Goal: Information Seeking & Learning: Learn about a topic

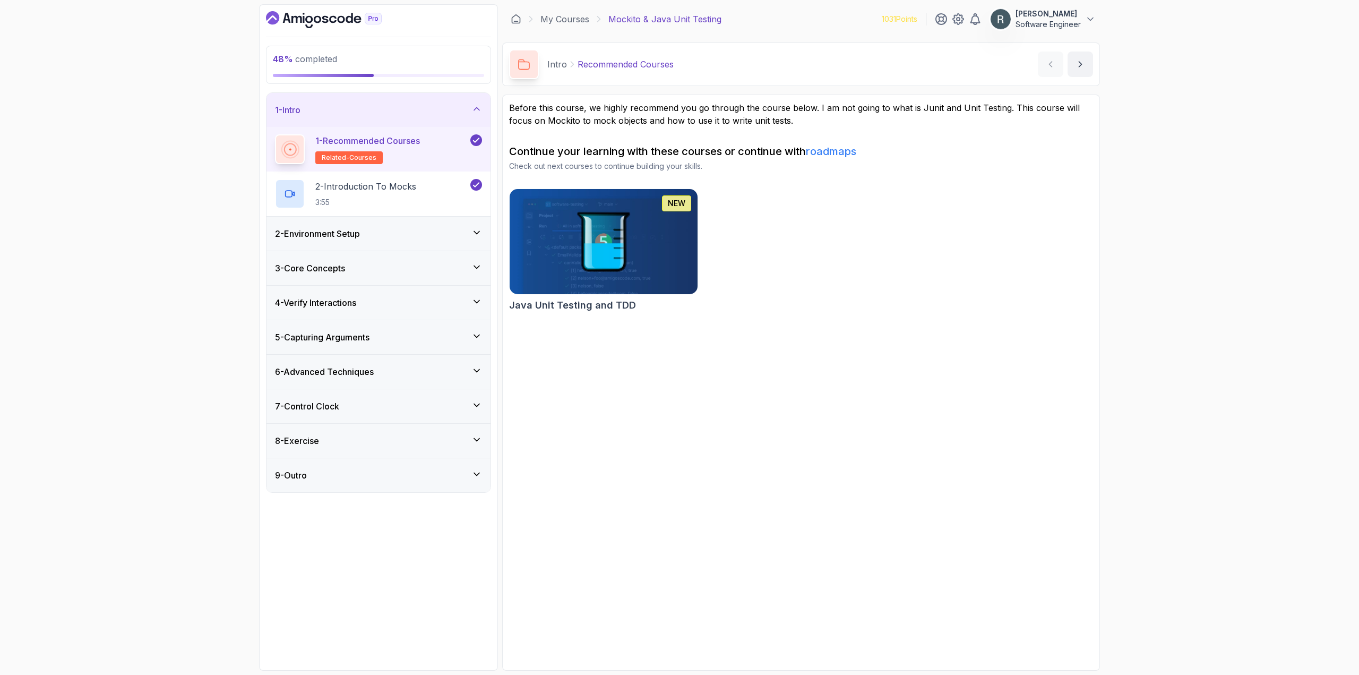
click at [437, 241] on div "2 - Environment Setup" at bounding box center [378, 234] width 224 height 34
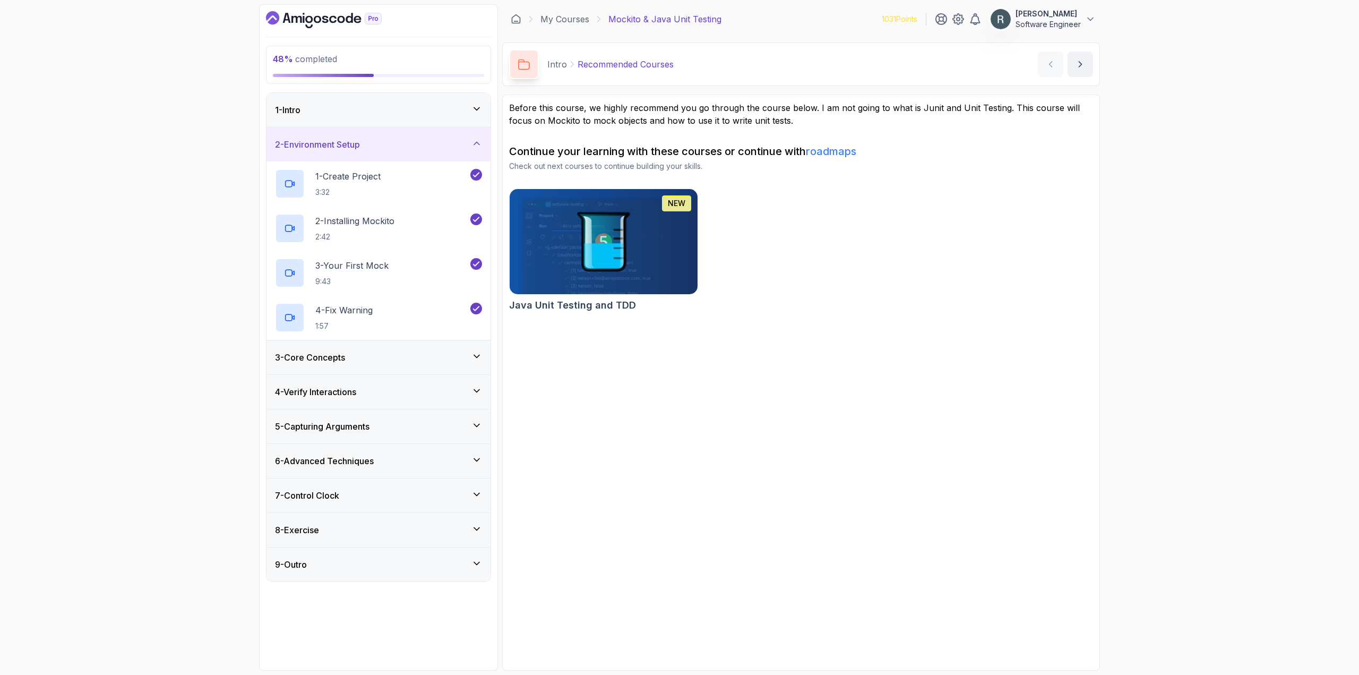
click at [435, 352] on div "3 - Core Concepts" at bounding box center [378, 357] width 207 height 13
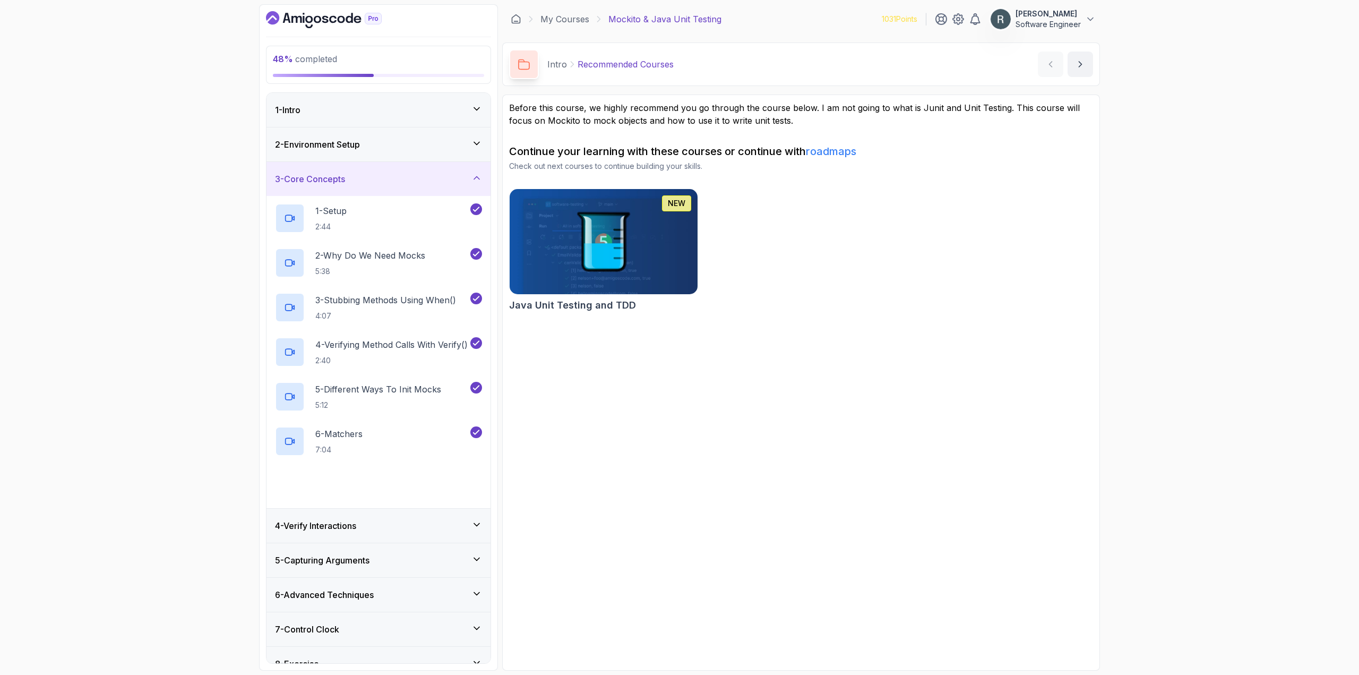
click at [424, 537] on div "4 - Verify Interactions" at bounding box center [378, 526] width 224 height 34
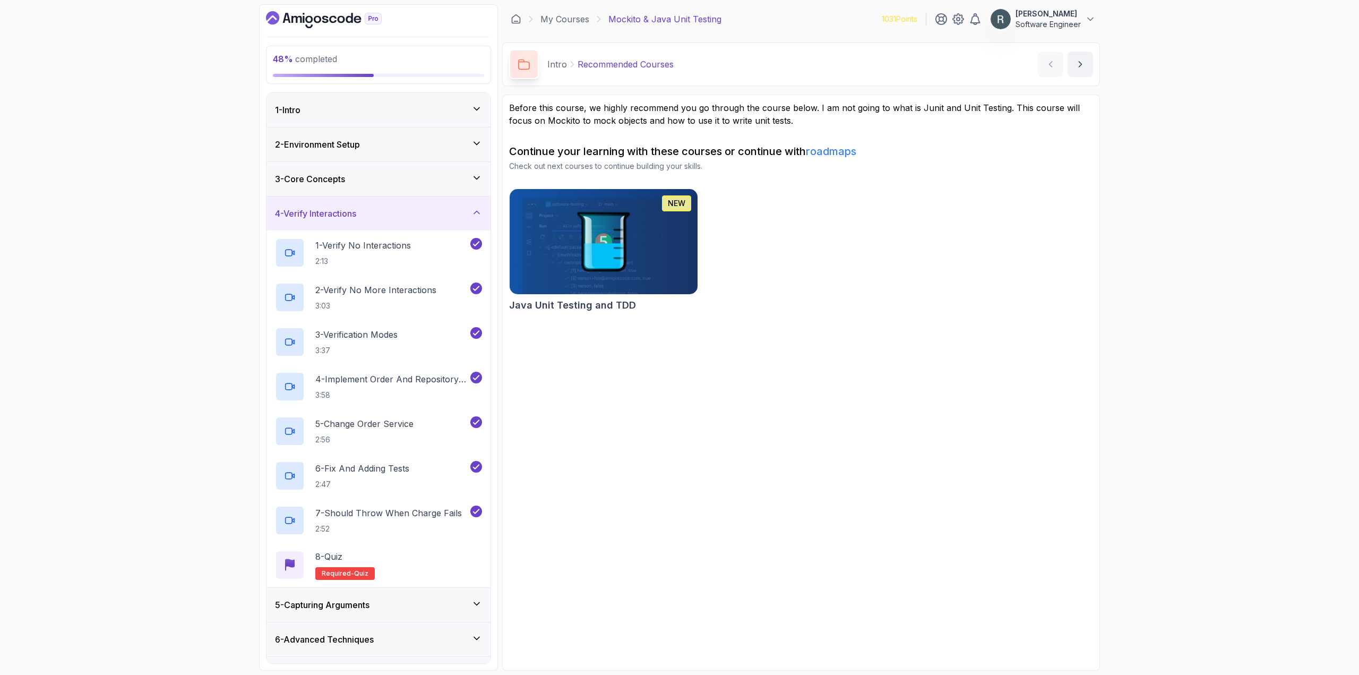
click at [436, 596] on div "5 - Capturing Arguments" at bounding box center [378, 605] width 224 height 34
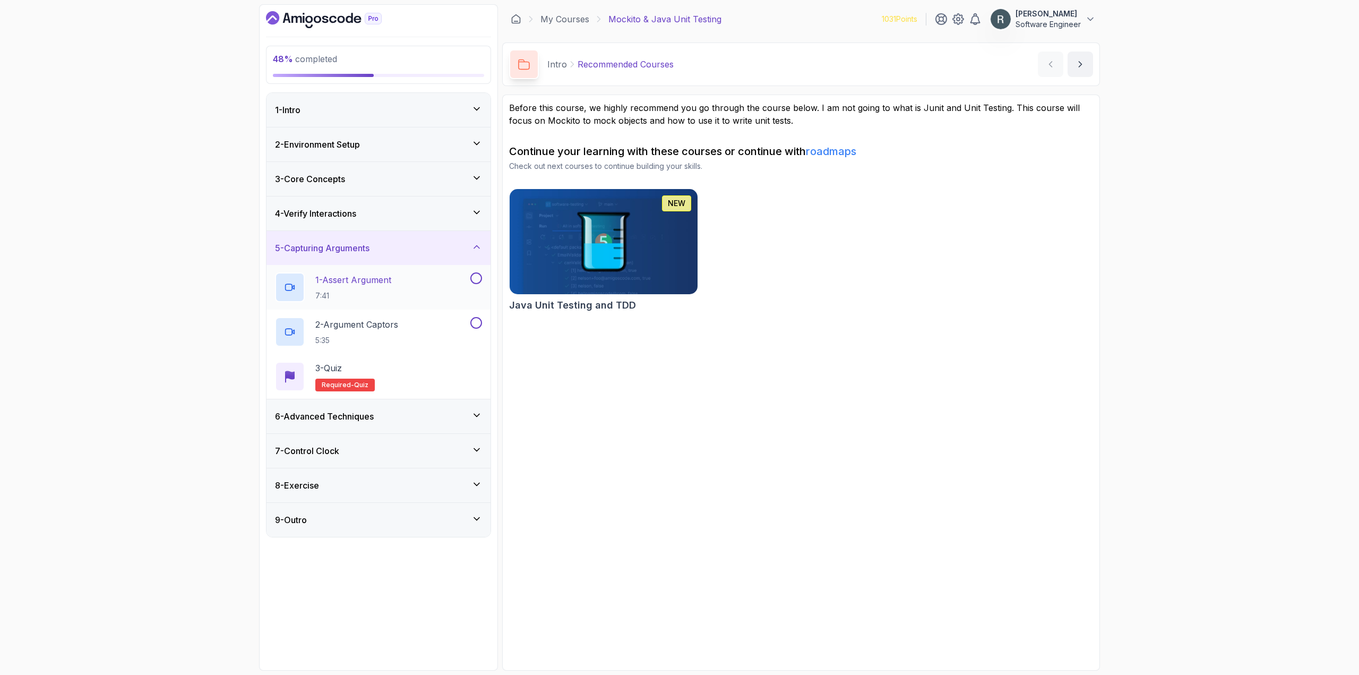
click at [454, 289] on div "1 - Assert Argument 7:41" at bounding box center [371, 287] width 193 height 30
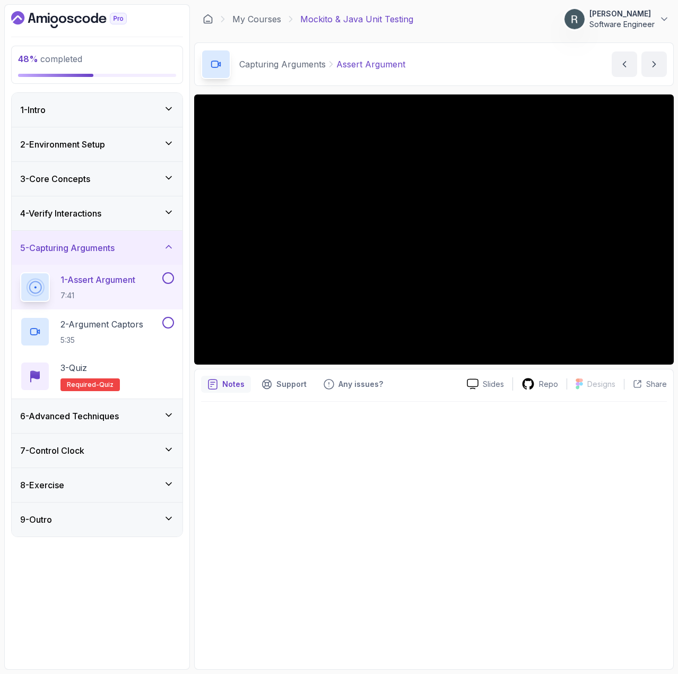
click at [166, 280] on button at bounding box center [168, 278] width 12 height 12
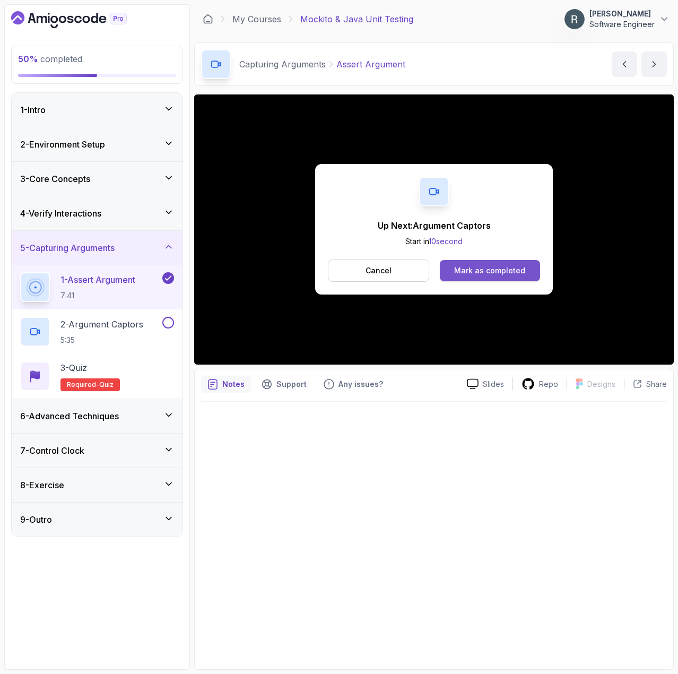
click at [487, 271] on div "Mark as completed" at bounding box center [489, 270] width 71 height 11
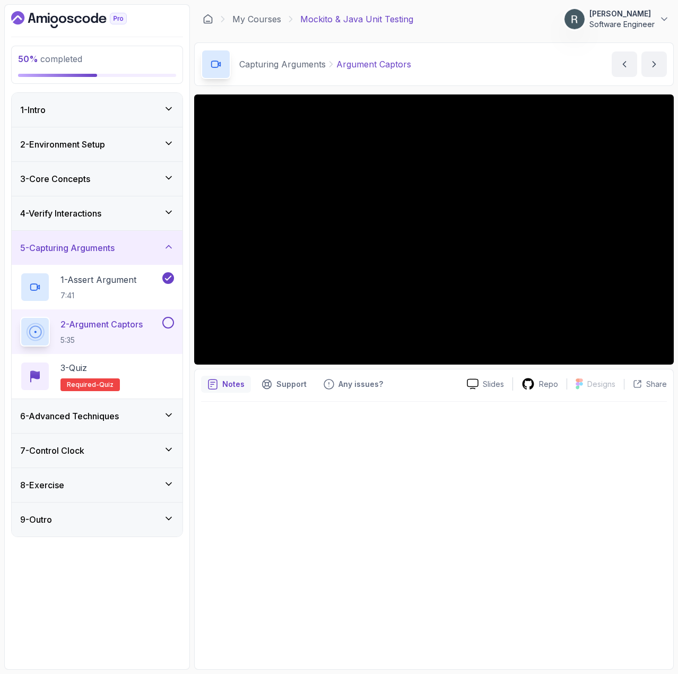
click at [169, 326] on button at bounding box center [168, 323] width 12 height 12
click at [144, 374] on div "3 - Quiz Required- quiz" at bounding box center [97, 377] width 154 height 30
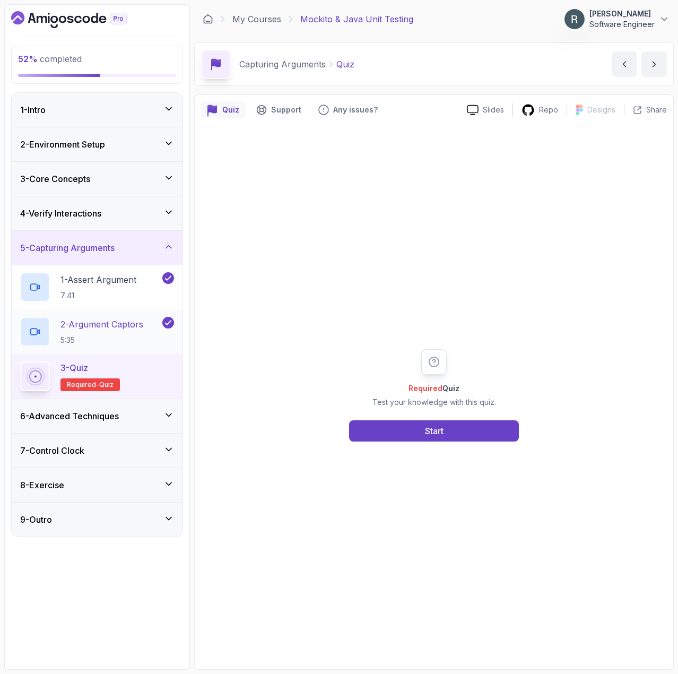
click at [143, 339] on p "5:35" at bounding box center [102, 340] width 83 height 11
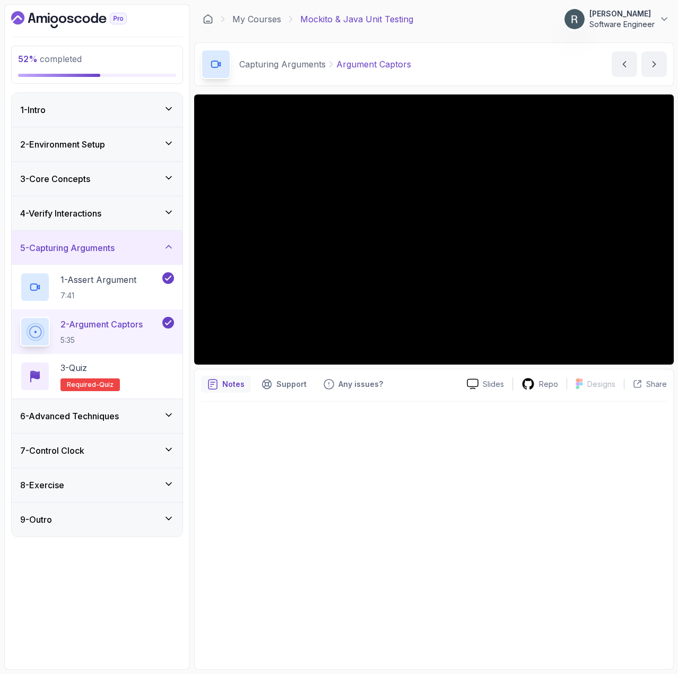
click at [122, 313] on div "2 - Argument Captors 5:35" at bounding box center [97, 331] width 171 height 45
click at [135, 291] on p "7:41" at bounding box center [99, 295] width 76 height 11
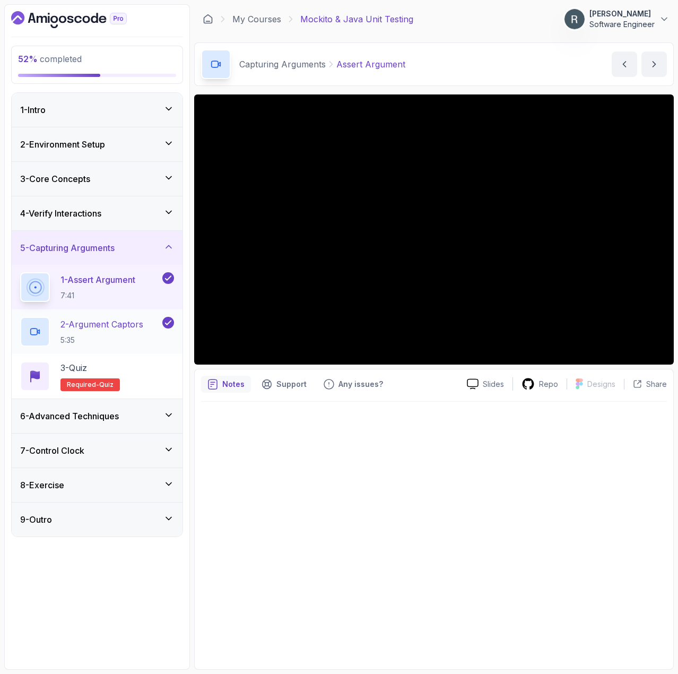
click at [133, 320] on p "2 - Argument Captors" at bounding box center [102, 324] width 83 height 13
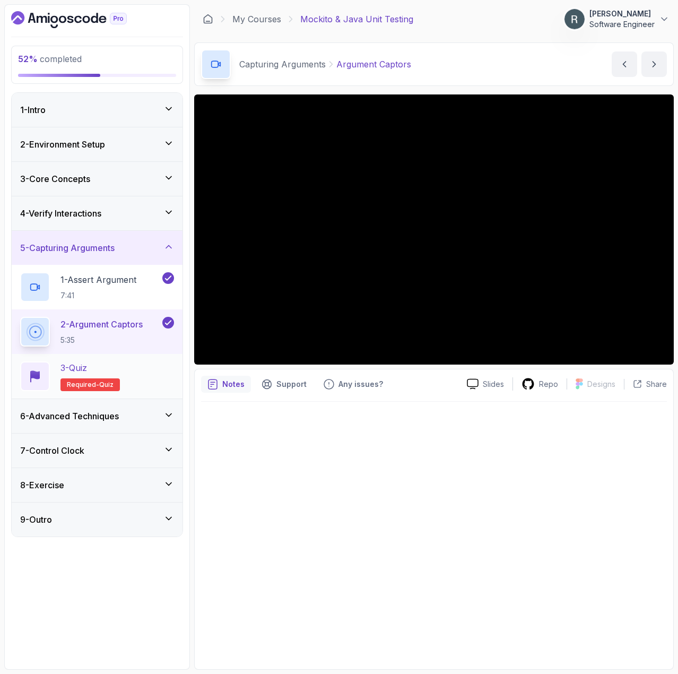
click at [180, 382] on div "3 - Quiz Required- quiz" at bounding box center [97, 376] width 171 height 45
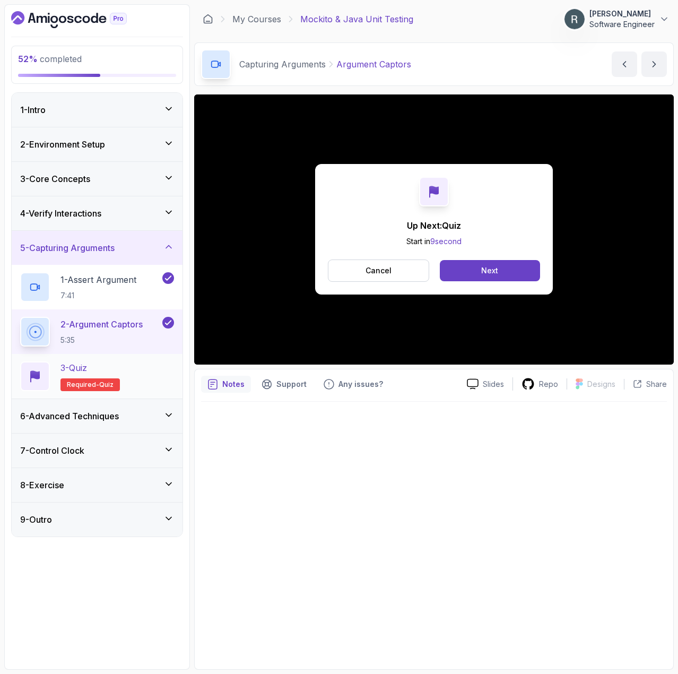
click at [158, 372] on div "3 - Quiz Required- quiz" at bounding box center [97, 377] width 154 height 30
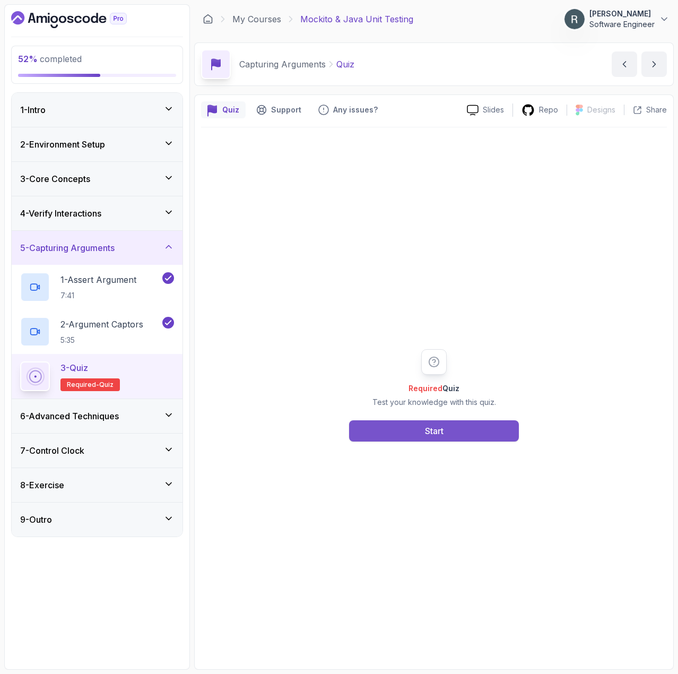
click at [425, 427] on div "Start" at bounding box center [434, 431] width 19 height 13
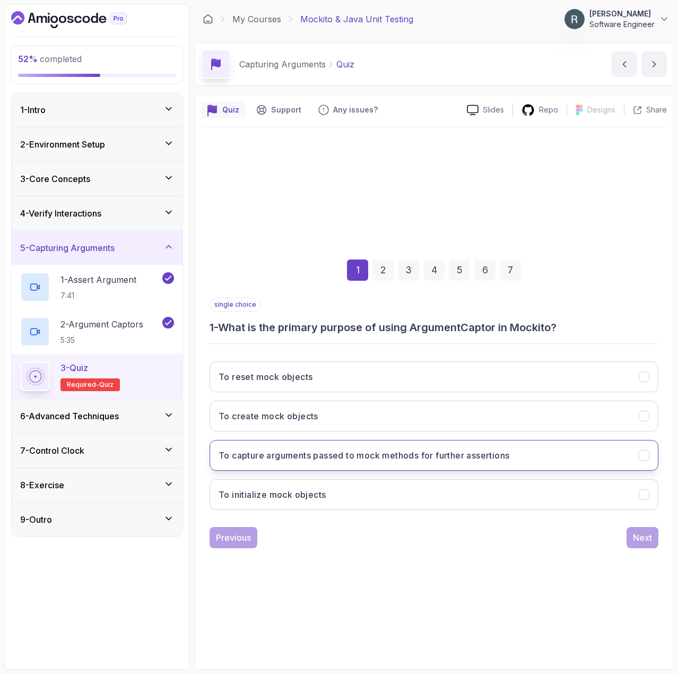
click at [339, 455] on h3 "To capture arguments passed to mock methods for further assertions" at bounding box center [364, 455] width 291 height 13
click at [647, 537] on div "Next" at bounding box center [642, 537] width 19 height 13
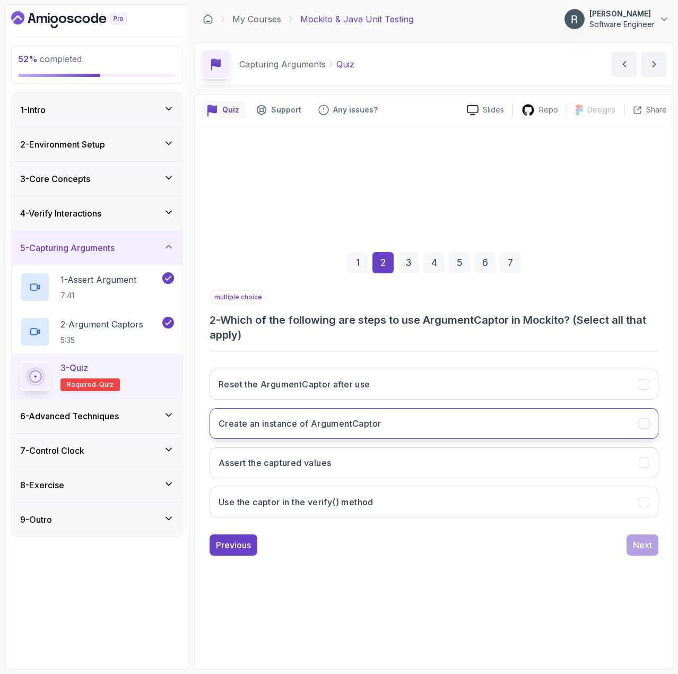
click at [407, 421] on button "Create an instance of ArgumentCaptor" at bounding box center [434, 423] width 449 height 31
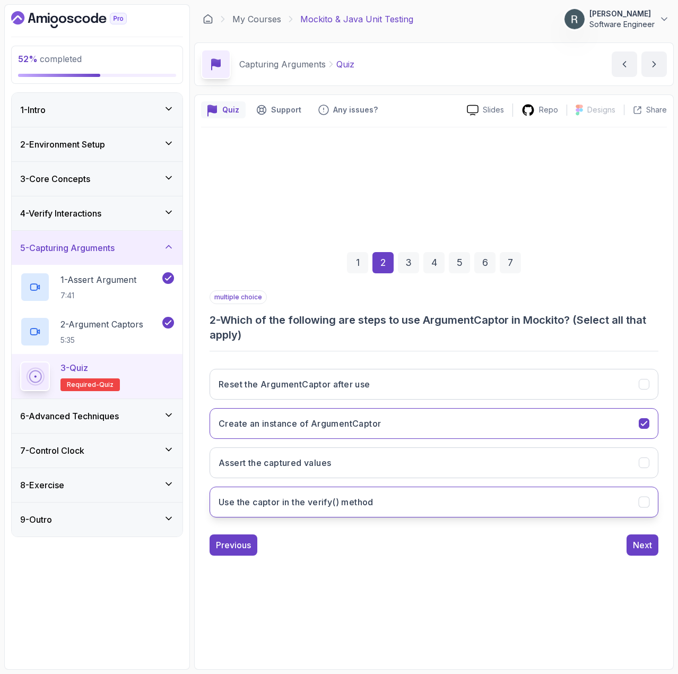
click at [390, 495] on button "Use the captor in the verify() method" at bounding box center [434, 502] width 449 height 31
click at [396, 470] on button "Assert the captured values" at bounding box center [434, 463] width 449 height 31
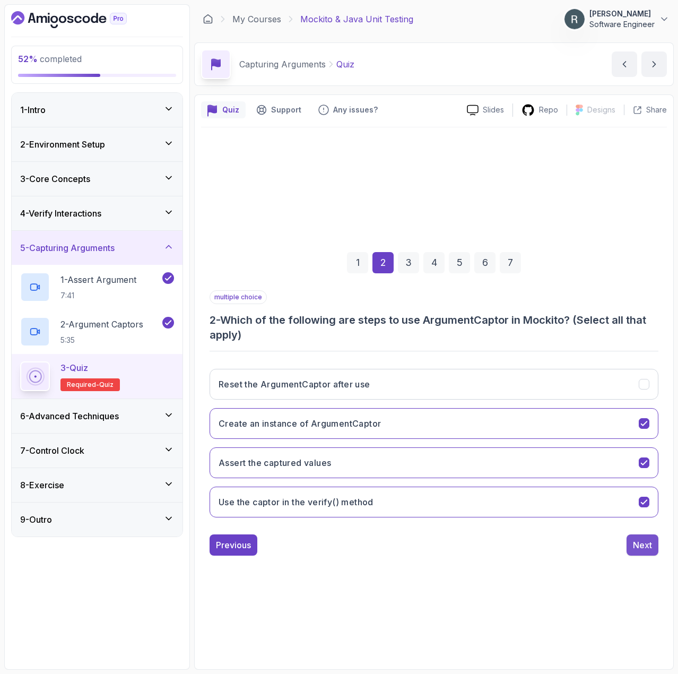
click at [647, 548] on div "Next" at bounding box center [642, 545] width 19 height 13
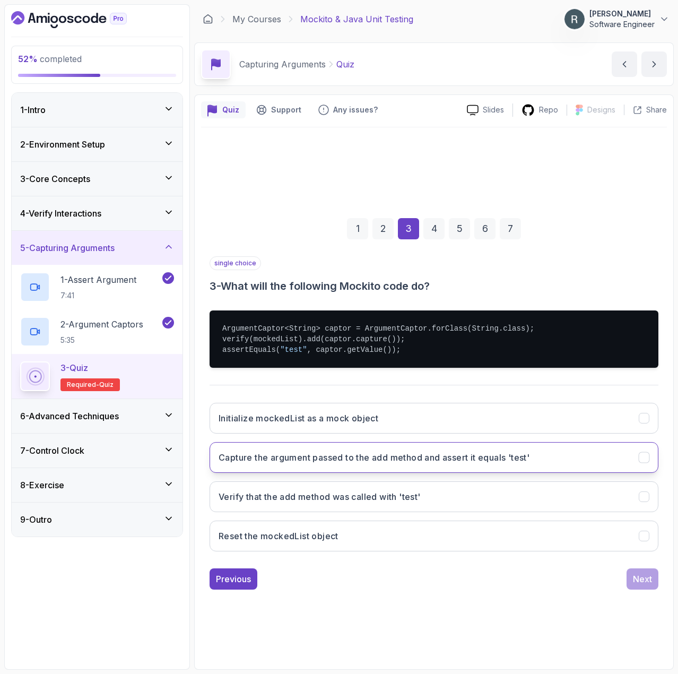
click at [506, 464] on button "Capture the argument passed to the add method and assert it equals 'test'" at bounding box center [434, 457] width 449 height 31
click at [639, 576] on div "Next" at bounding box center [642, 579] width 19 height 13
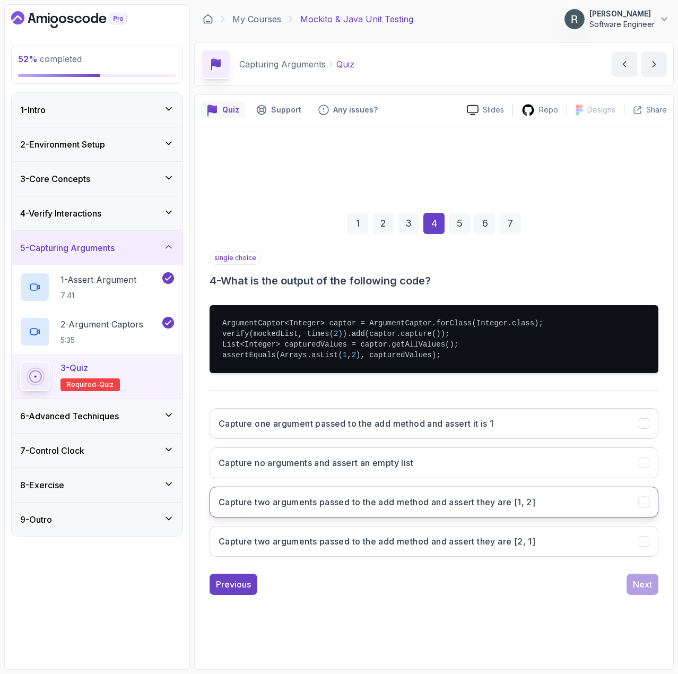
click at [570, 510] on button "Capture two arguments passed to the add method and assert they are [1, 2]" at bounding box center [434, 502] width 449 height 31
click at [649, 587] on div "Next" at bounding box center [642, 584] width 19 height 13
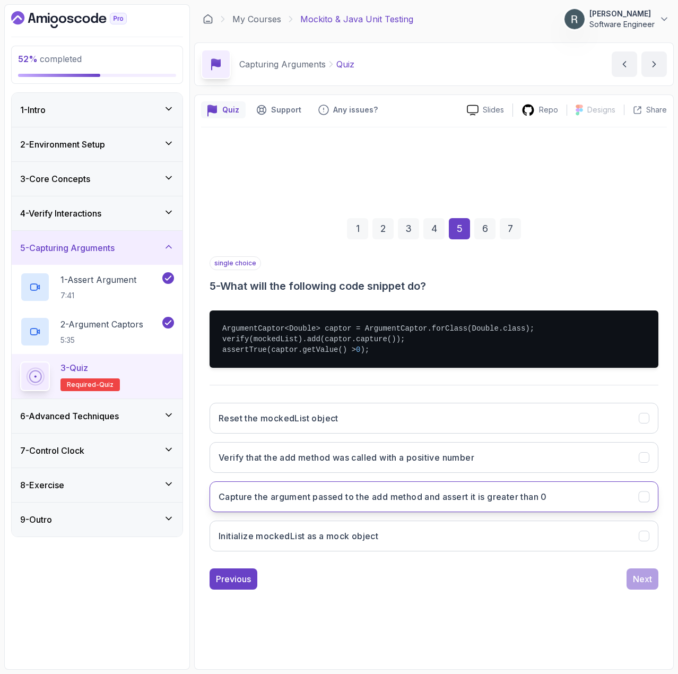
click at [563, 507] on button "Capture the argument passed to the add method and assert it is greater than 0" at bounding box center [434, 496] width 449 height 31
click at [637, 579] on div "Next" at bounding box center [642, 579] width 19 height 13
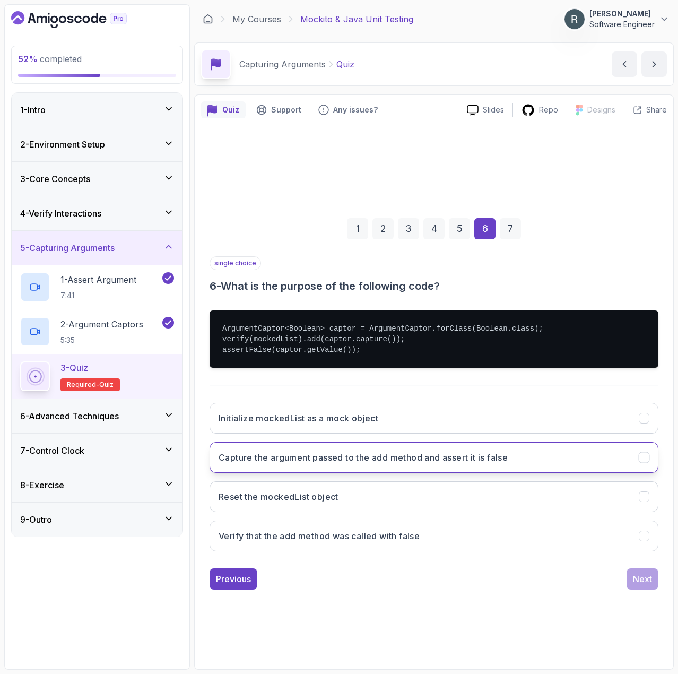
click at [566, 459] on button "Capture the argument passed to the add method and assert it is false" at bounding box center [434, 457] width 449 height 31
click at [648, 574] on div "Next" at bounding box center [642, 579] width 19 height 13
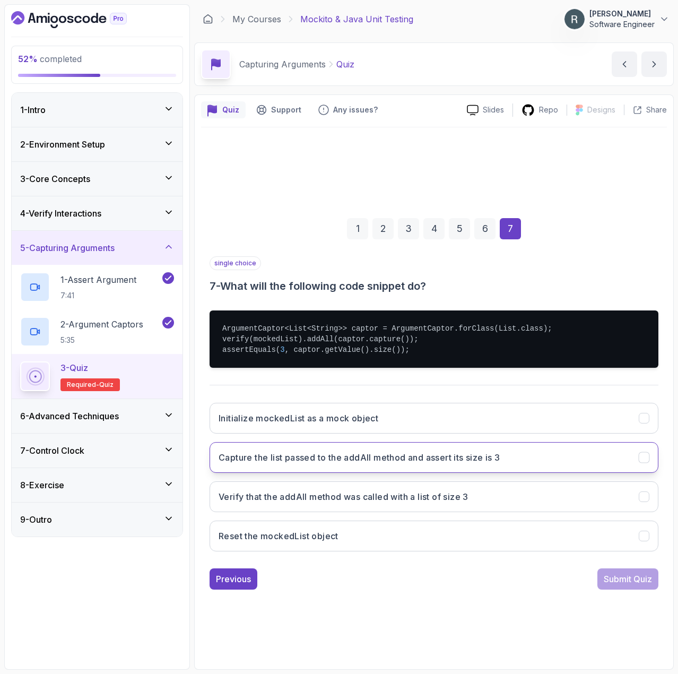
click at [497, 465] on button "Capture the list passed to the addAll method and assert its size is 3" at bounding box center [434, 457] width 449 height 31
click at [633, 577] on div "Submit Quiz" at bounding box center [628, 579] width 48 height 13
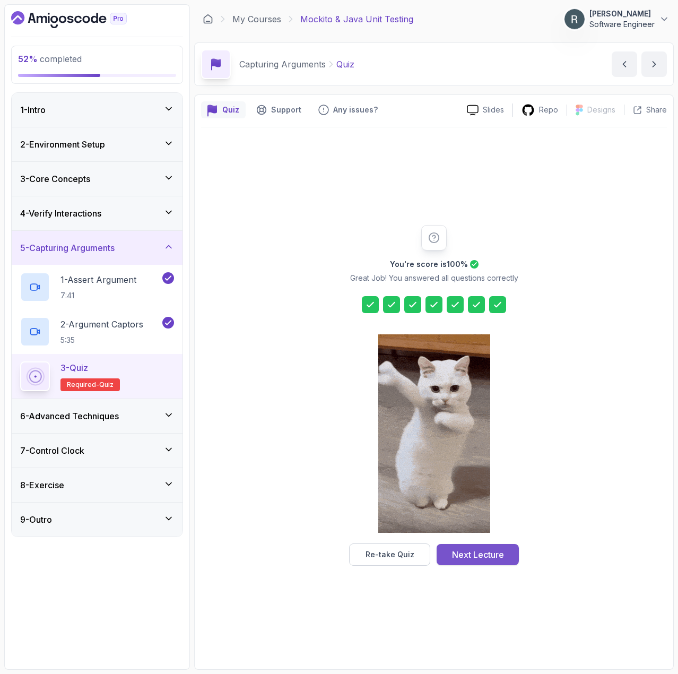
click at [504, 553] on button "Next Lecture" at bounding box center [478, 554] width 82 height 21
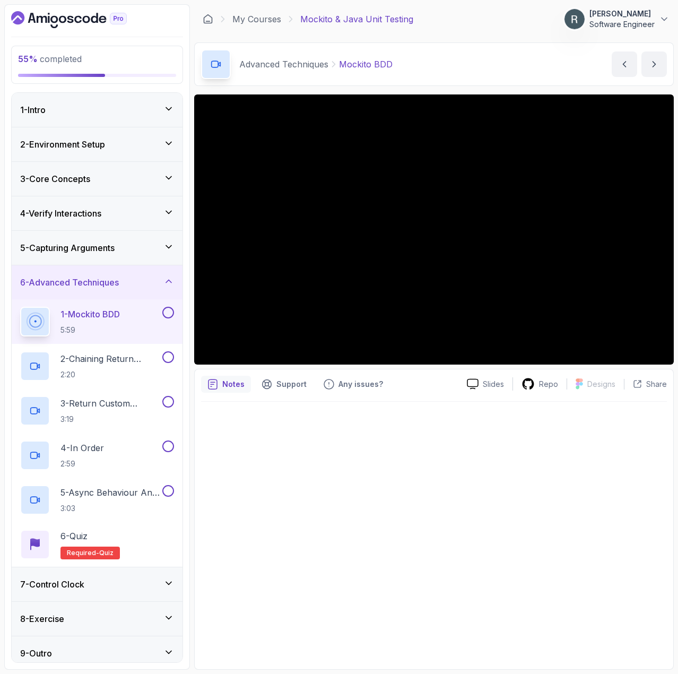
click at [168, 314] on button at bounding box center [168, 313] width 12 height 12
click at [117, 361] on p "2 - Chaining Return Values" at bounding box center [111, 358] width 100 height 13
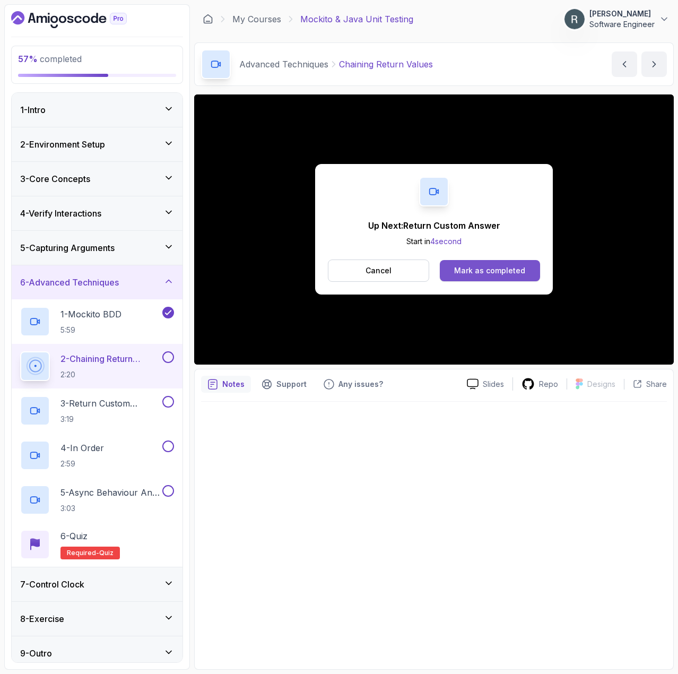
click at [511, 272] on div "Mark as completed" at bounding box center [489, 270] width 71 height 11
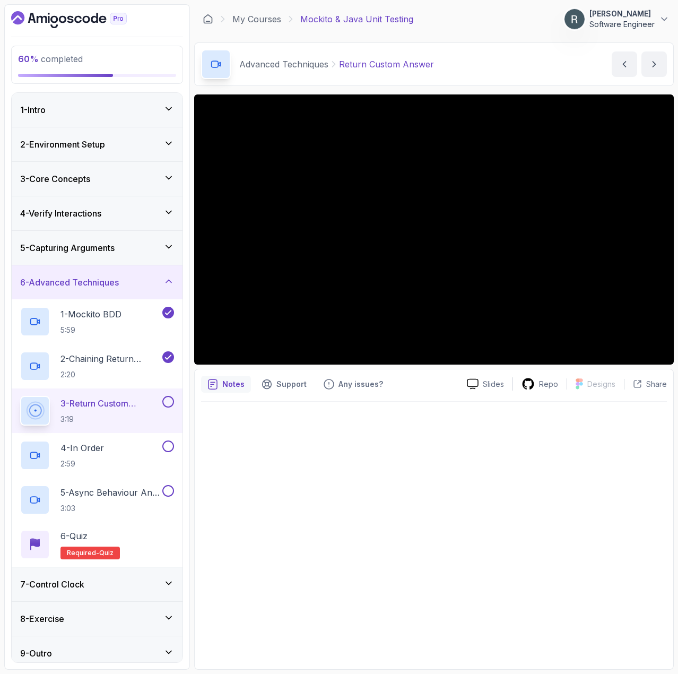
click at [168, 405] on button at bounding box center [168, 402] width 12 height 12
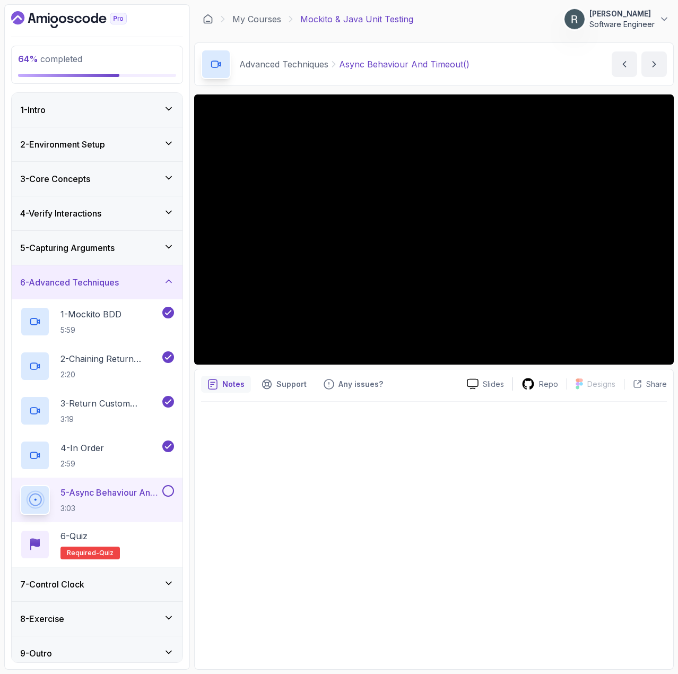
click at [170, 487] on button at bounding box center [168, 491] width 12 height 12
click at [139, 532] on div "6 - Quiz Required- quiz" at bounding box center [97, 545] width 154 height 30
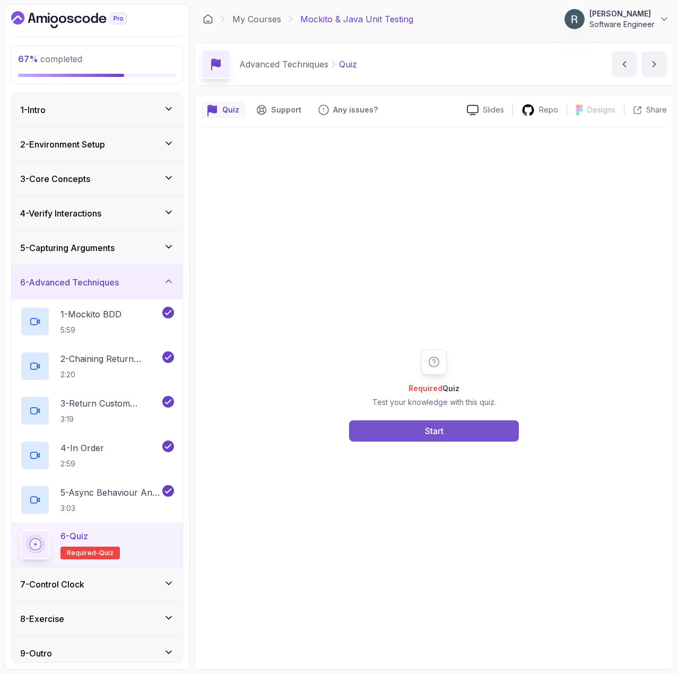
click at [371, 428] on button "Start" at bounding box center [434, 430] width 170 height 21
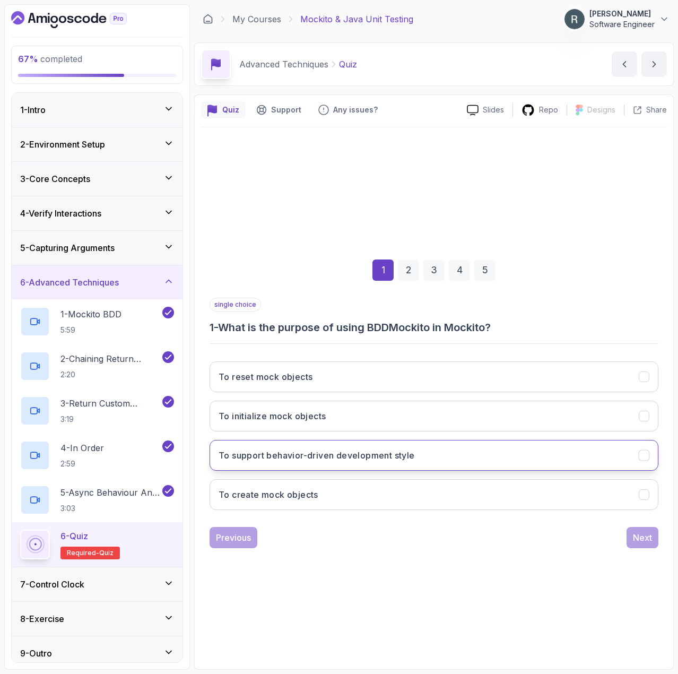
click at [347, 452] on h3 "To support behavior-driven development style" at bounding box center [317, 455] width 196 height 13
click at [639, 540] on div "Next" at bounding box center [642, 537] width 19 height 13
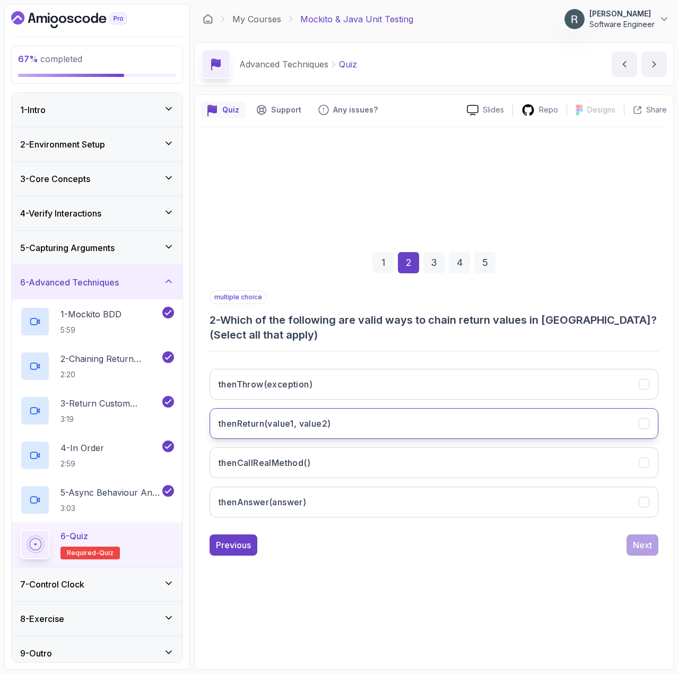
click at [462, 419] on button "thenReturn(value1, value2)" at bounding box center [434, 423] width 449 height 31
click at [643, 543] on div "Next" at bounding box center [642, 545] width 19 height 13
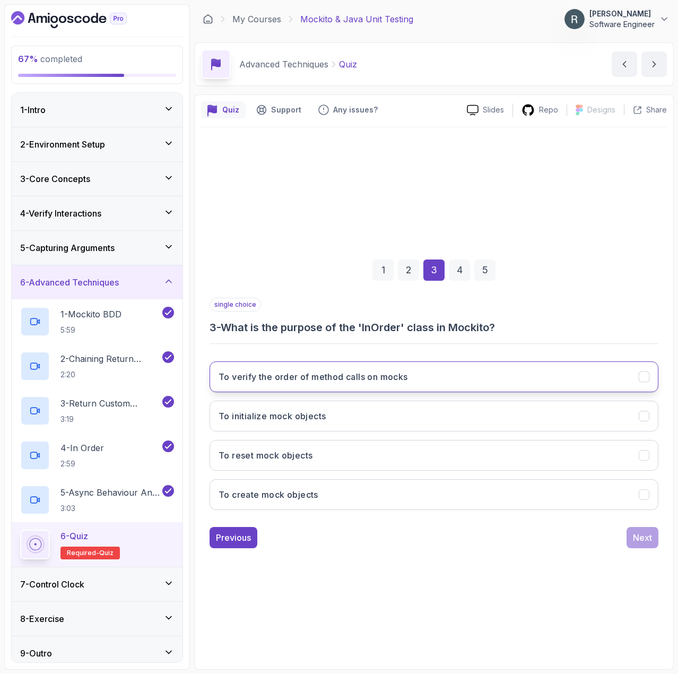
click at [496, 369] on button "To verify the order of method calls on mocks" at bounding box center [434, 377] width 449 height 31
click at [638, 540] on div "Next" at bounding box center [642, 537] width 19 height 13
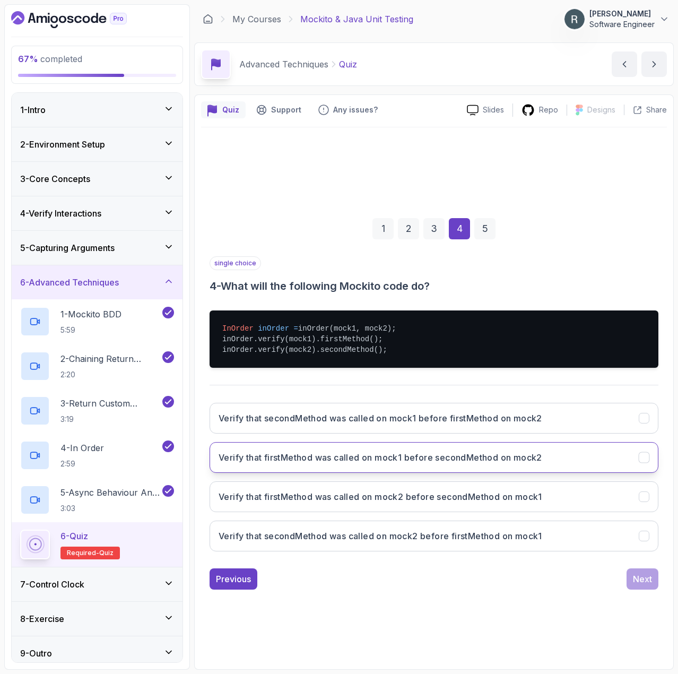
click at [489, 466] on button "Verify that firstMethod was called on mock1 before secondMethod on mock2" at bounding box center [434, 457] width 449 height 31
click at [632, 579] on button "Next" at bounding box center [643, 579] width 32 height 21
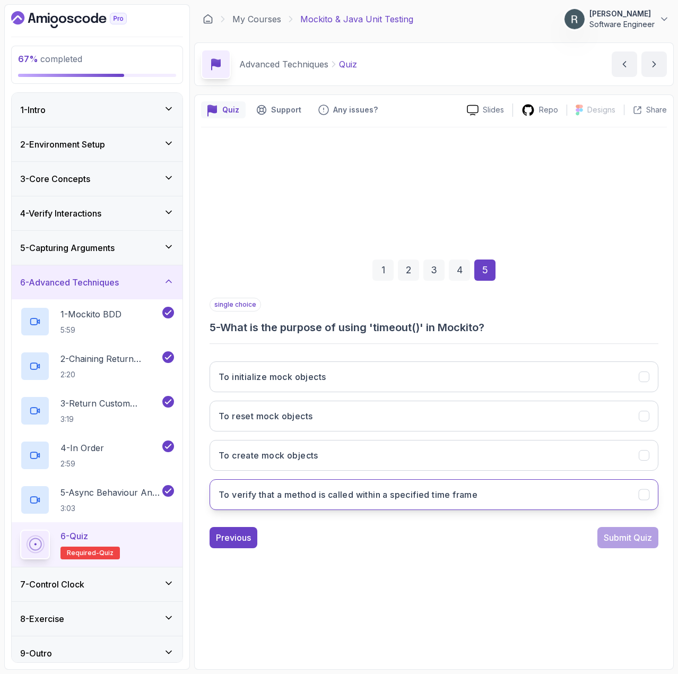
click at [507, 499] on button "To verify that a method is called within a specified time frame" at bounding box center [434, 494] width 449 height 31
click at [608, 538] on div "Submit Quiz" at bounding box center [628, 537] width 48 height 13
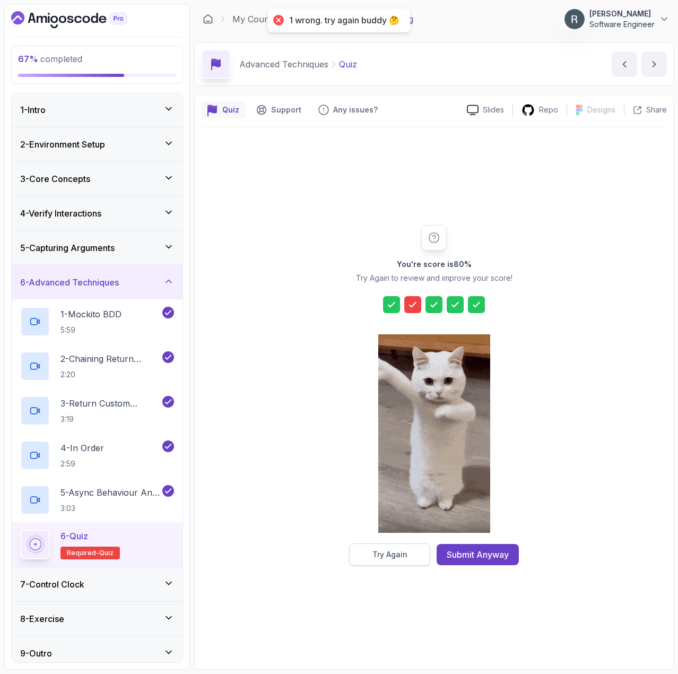
click at [394, 552] on div "Try Again" at bounding box center [390, 554] width 35 height 11
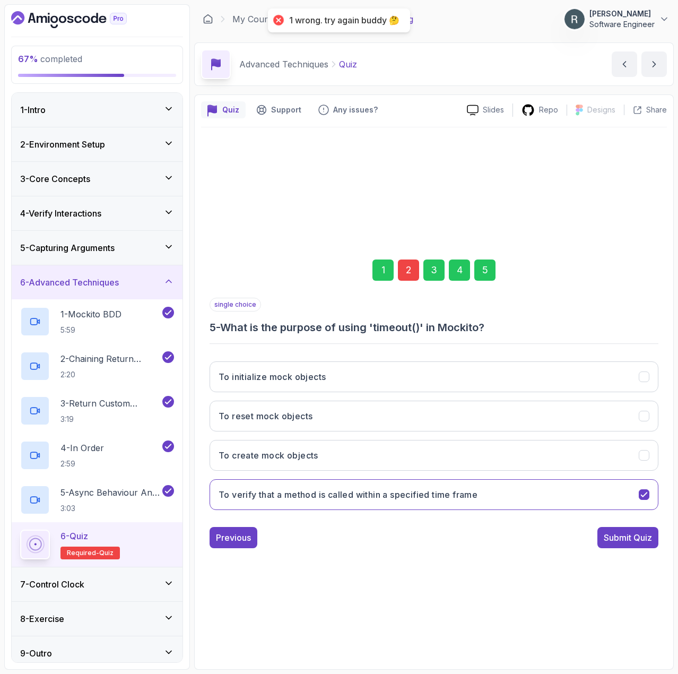
click at [410, 267] on div "2" at bounding box center [408, 270] width 21 height 21
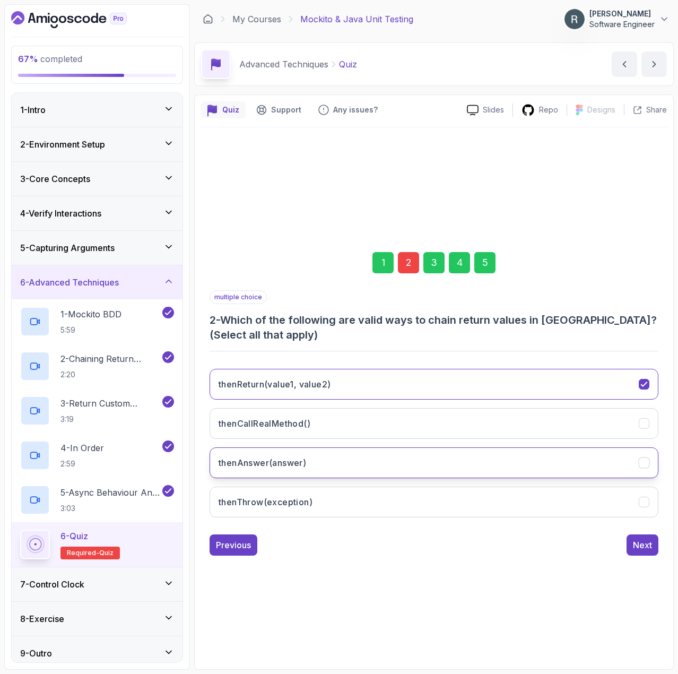
click at [272, 460] on h3 "thenAnswer(answer)" at bounding box center [263, 463] width 88 height 13
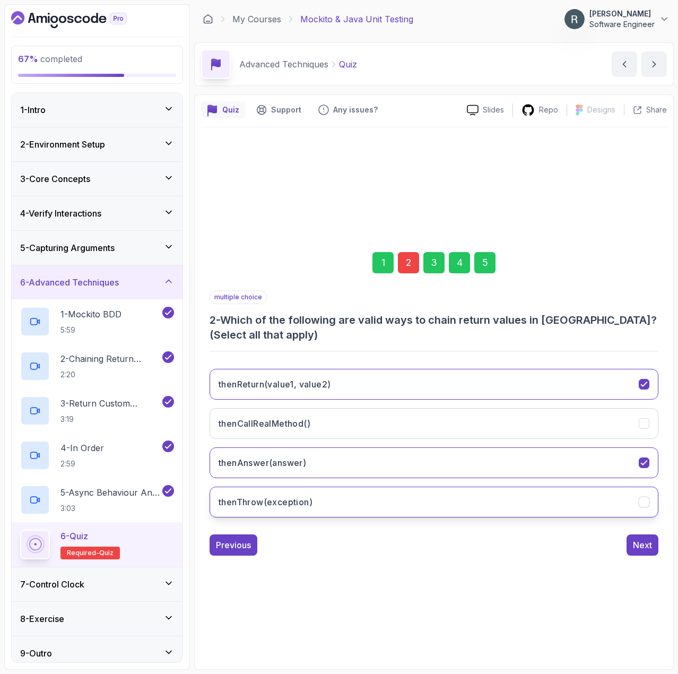
click at [307, 494] on button "thenThrow(exception)" at bounding box center [434, 502] width 449 height 31
click at [485, 269] on div "5" at bounding box center [485, 262] width 21 height 21
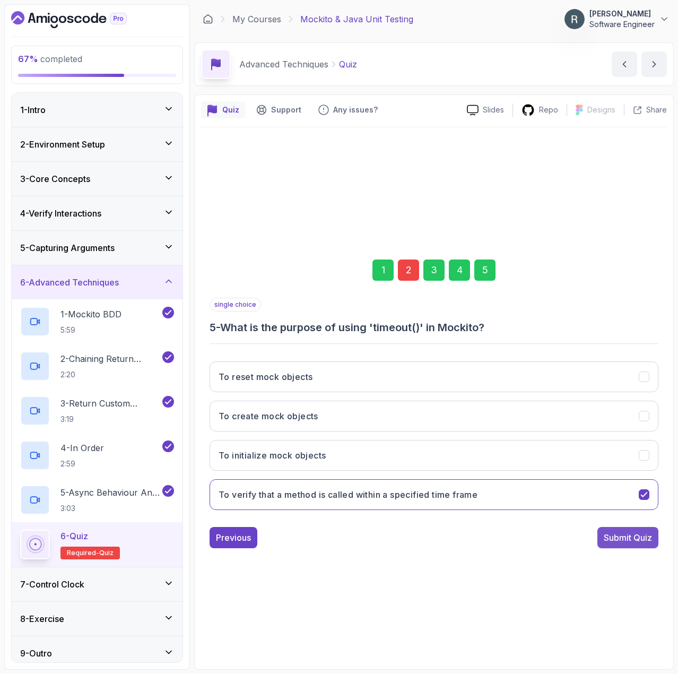
click at [615, 540] on div "Submit Quiz" at bounding box center [628, 537] width 48 height 13
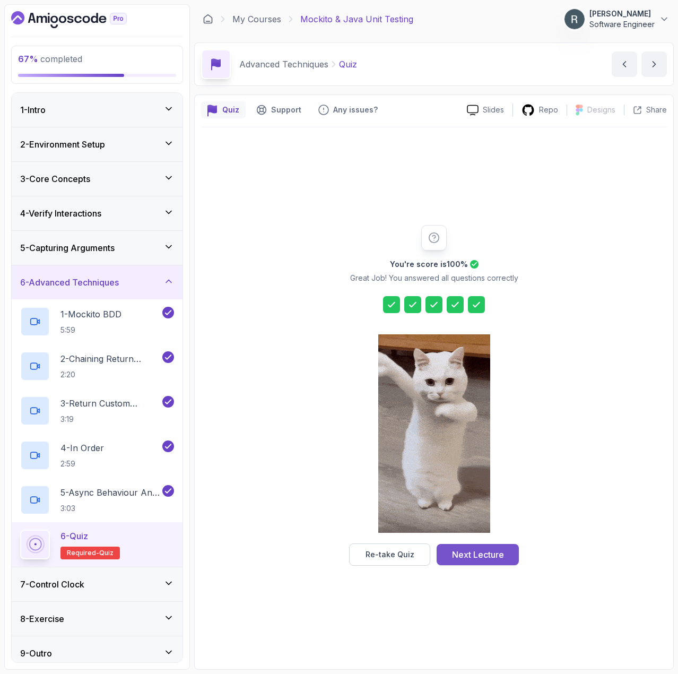
click at [464, 559] on div "Next Lecture" at bounding box center [478, 554] width 52 height 13
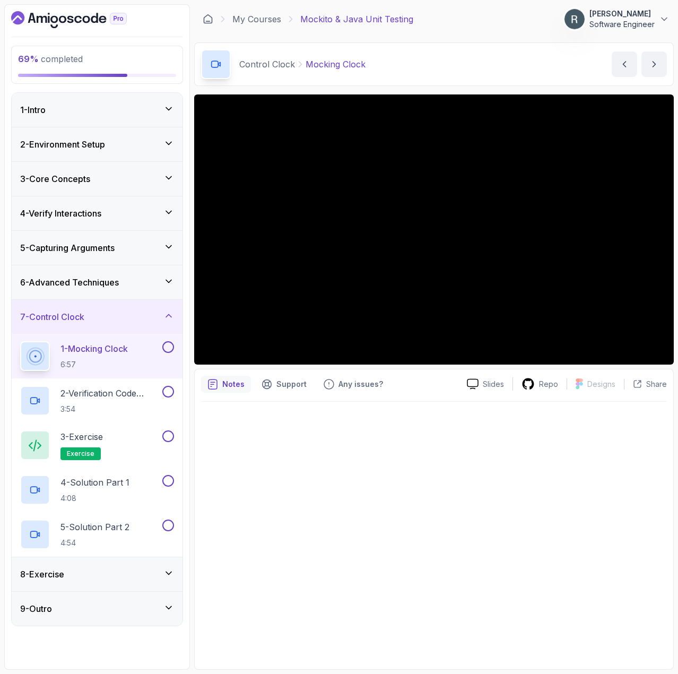
click at [170, 350] on button at bounding box center [168, 347] width 12 height 12
click at [141, 390] on p "2 - Verification Code Example" at bounding box center [111, 393] width 100 height 13
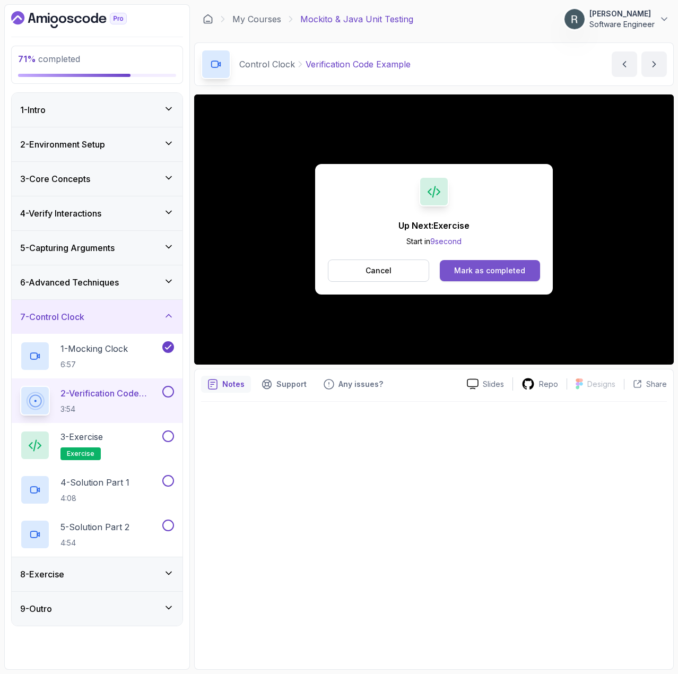
click at [490, 264] on button "Mark as completed" at bounding box center [490, 270] width 100 height 21
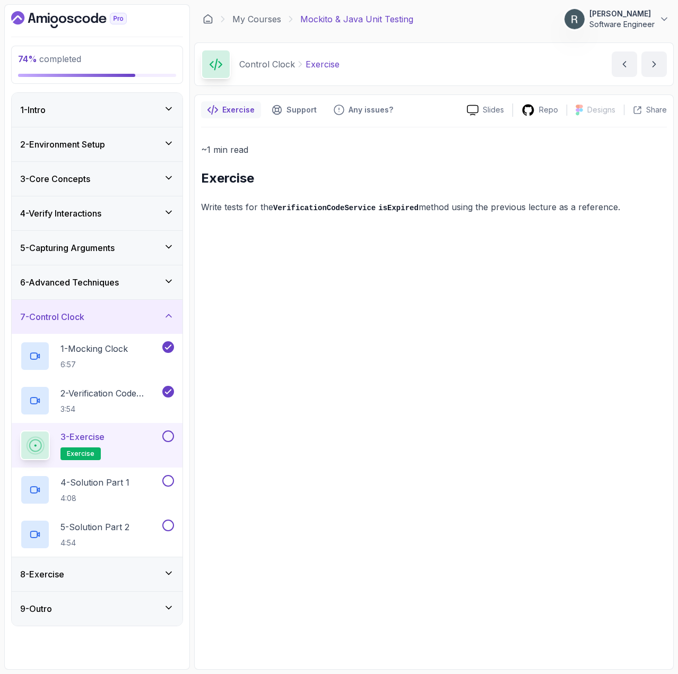
click at [173, 436] on button at bounding box center [168, 437] width 12 height 12
click at [130, 484] on p "4 - Solution Part 1" at bounding box center [95, 482] width 69 height 13
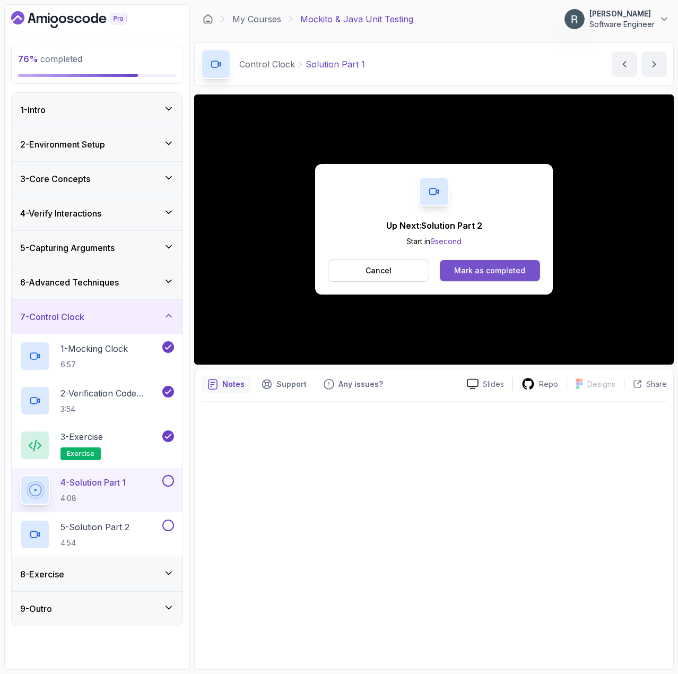
click at [515, 274] on div "Mark as completed" at bounding box center [489, 270] width 71 height 11
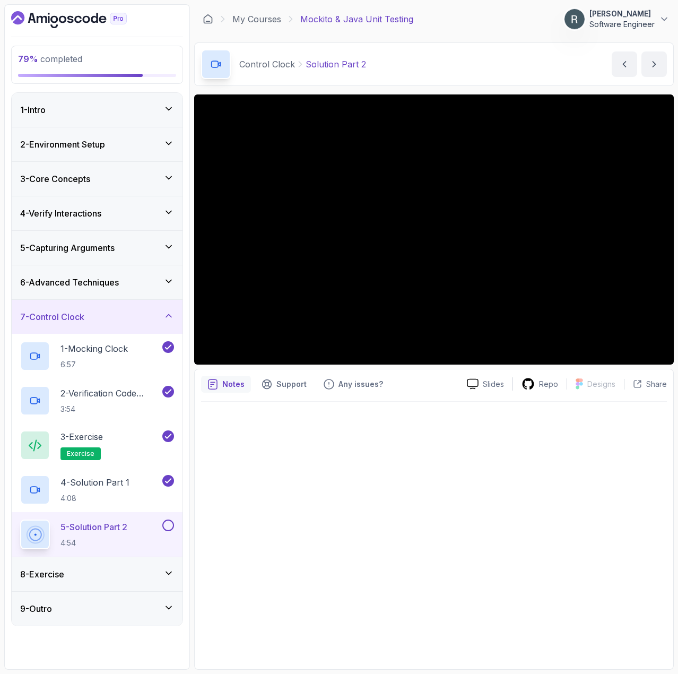
click at [175, 521] on div "5 - Solution Part 2 4:54" at bounding box center [97, 534] width 171 height 45
click at [166, 531] on button "5 - Solution Part 2 4:54" at bounding box center [97, 535] width 154 height 30
click at [171, 530] on button at bounding box center [168, 526] width 12 height 12
click at [115, 576] on div "8 - Exercise" at bounding box center [97, 574] width 154 height 13
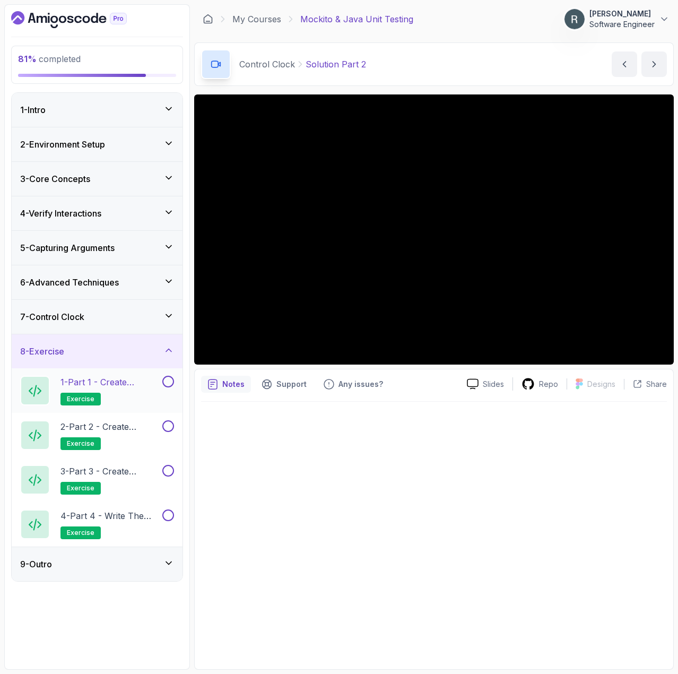
click at [136, 397] on h2 "1 - Part 1 - Create Product Record or Class exercise" at bounding box center [111, 391] width 100 height 30
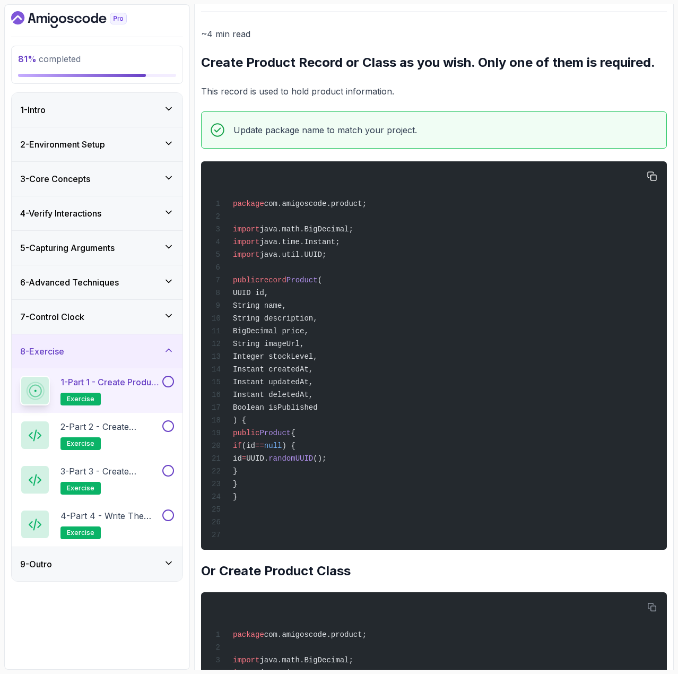
scroll to position [61, 0]
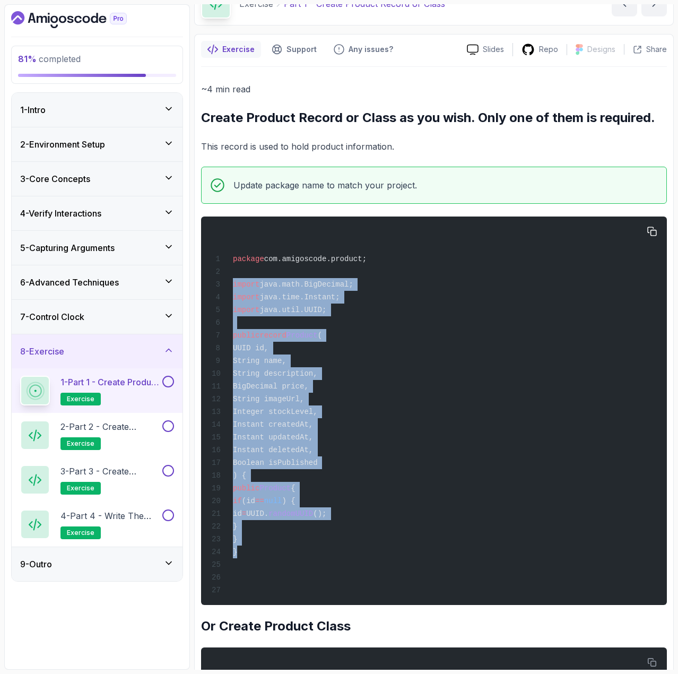
drag, startPoint x: 238, startPoint y: 558, endPoint x: 220, endPoint y: 290, distance: 268.6
click at [220, 290] on div "package com.amigoscode.product; import java.math.BigDecimal; import java.time.I…" at bounding box center [434, 411] width 449 height 376
copy code "import java.math.BigDecimal; import java.time.Instant; import java.util.UUID; p…"
click at [170, 383] on button at bounding box center [168, 382] width 12 height 12
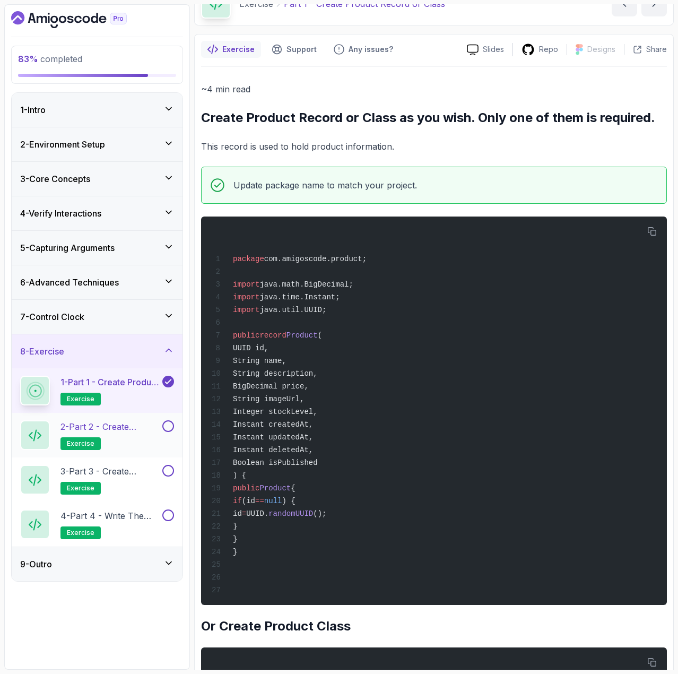
click at [126, 425] on p "2 - Part 2 - Create Product Repository Interface" at bounding box center [111, 426] width 100 height 13
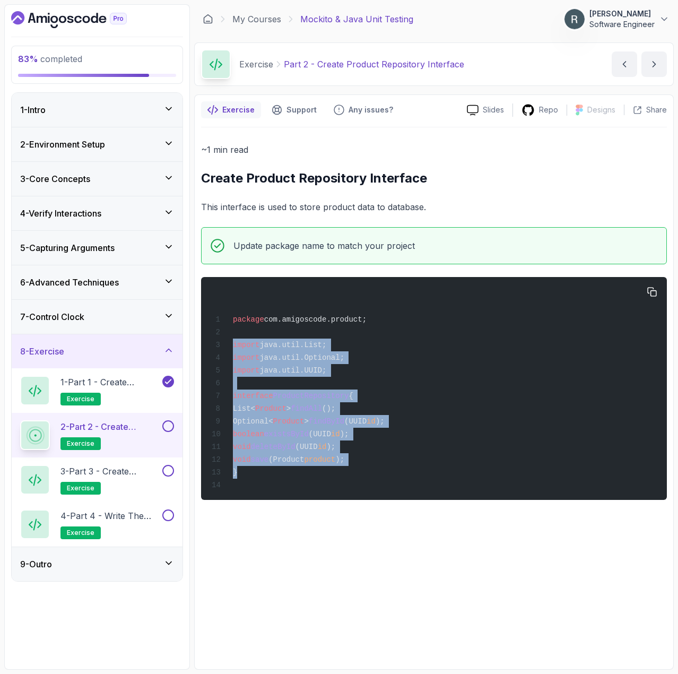
drag, startPoint x: 249, startPoint y: 477, endPoint x: 226, endPoint y: 347, distance: 132.1
click at [226, 347] on div "package com.amigoscode.product; import java.util.List; import java.util.Optiona…" at bounding box center [434, 388] width 449 height 210
copy code "import java.util.List; import java.util.Optional; import java.util.UUID; interf…"
click at [167, 426] on button at bounding box center [168, 426] width 12 height 12
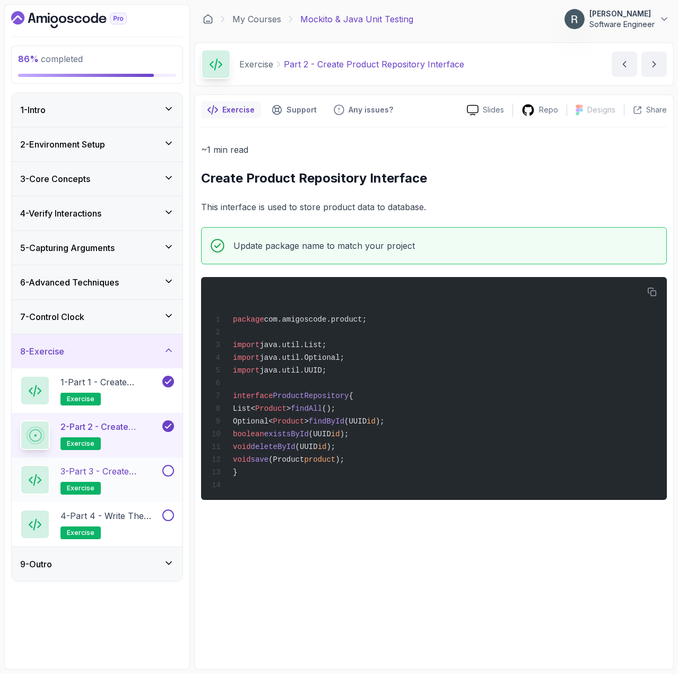
click at [136, 471] on p "3 - Part 3 - Create Product Service Class" at bounding box center [111, 471] width 100 height 13
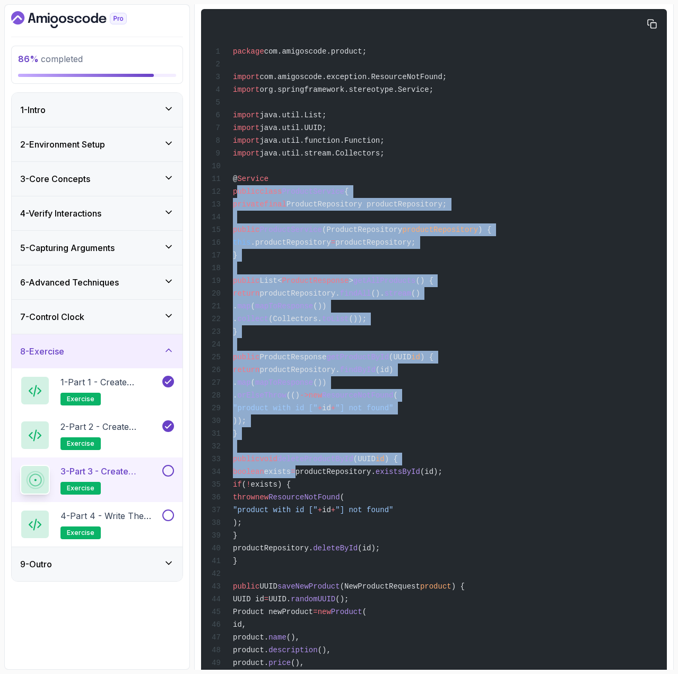
scroll to position [319, 0]
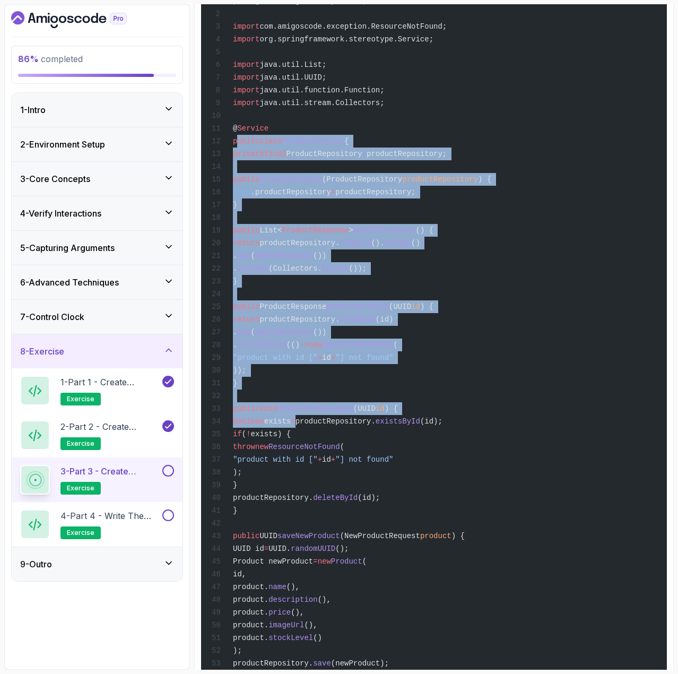
drag, startPoint x: 235, startPoint y: 360, endPoint x: 332, endPoint y: 445, distance: 129.4
click at [332, 445] on div "package com.amigoscode.product; import com.amigoscode.exception.ResourceNotFoun…" at bounding box center [434, 624] width 449 height 1319
click at [231, 156] on span "private final ProductRepository productRepository;" at bounding box center [329, 154] width 235 height 8
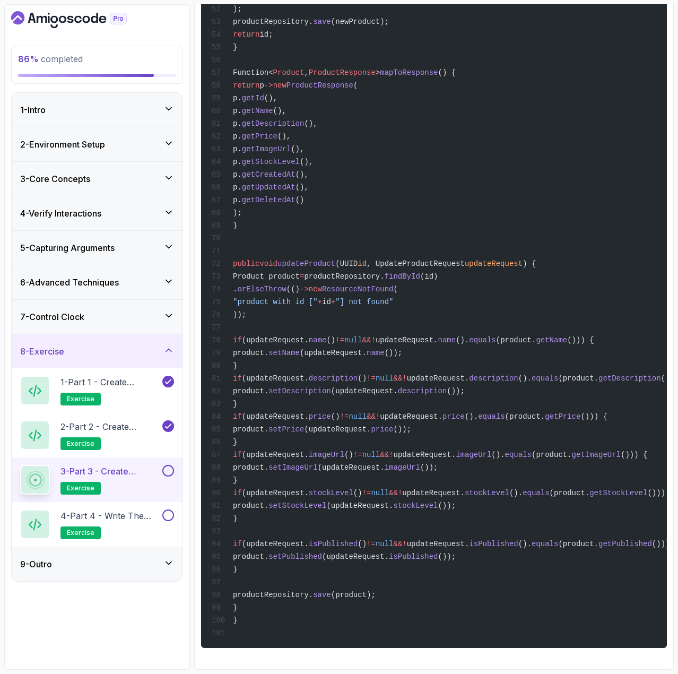
scroll to position [1022, 0]
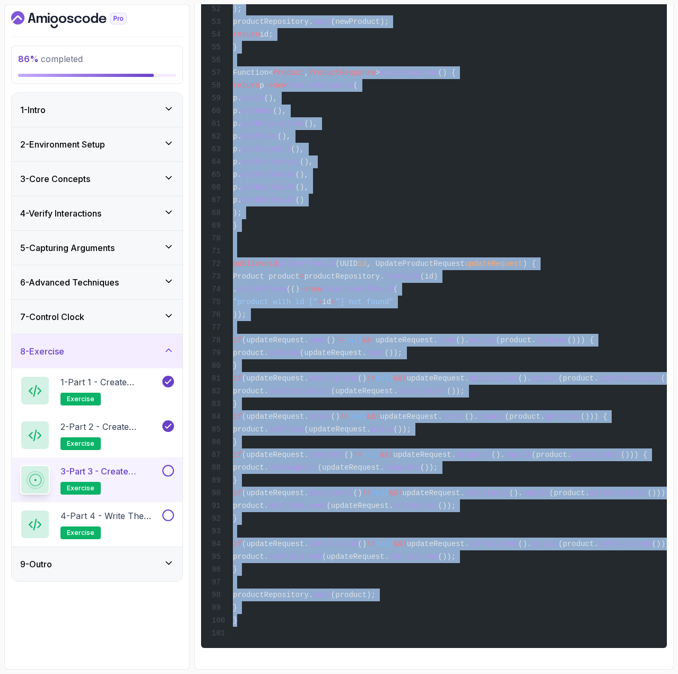
drag, startPoint x: 233, startPoint y: 145, endPoint x: 272, endPoint y: 612, distance: 468.7
copy code "public class ProductService { private final ProductRepository productRepository…"
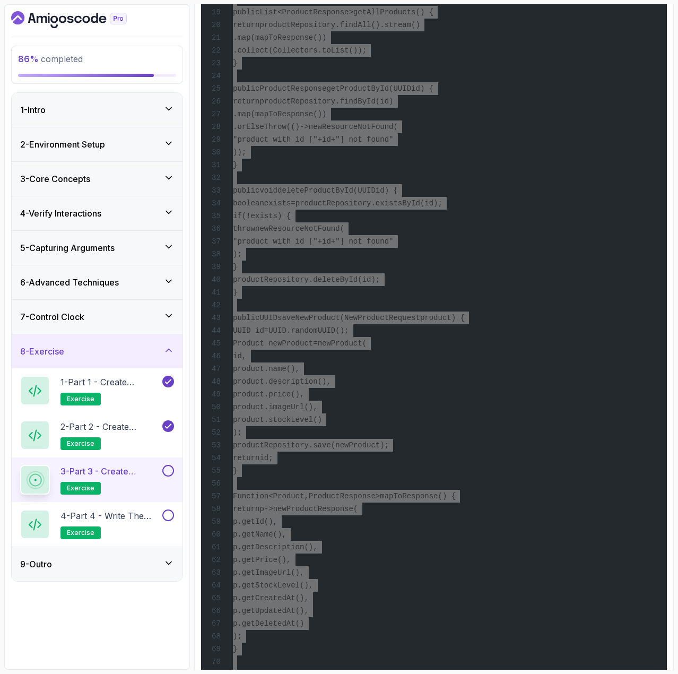
scroll to position [385, 0]
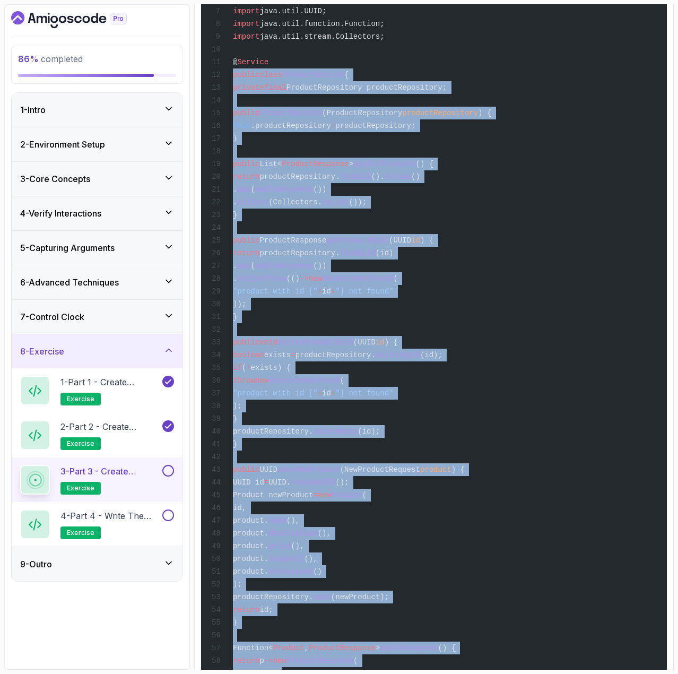
click at [424, 403] on div "package com.amigoscode.product; import com.amigoscode.exception.ResourceNotFoun…" at bounding box center [434, 558] width 449 height 1319
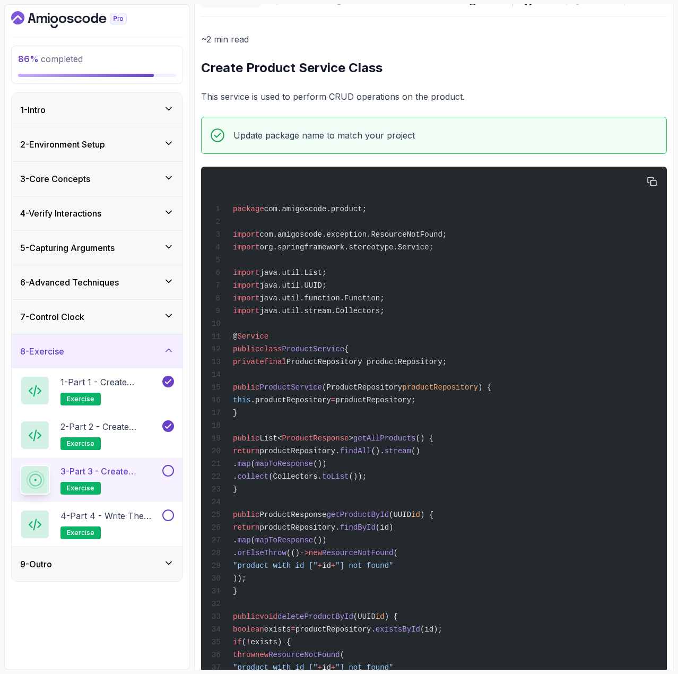
scroll to position [66, 0]
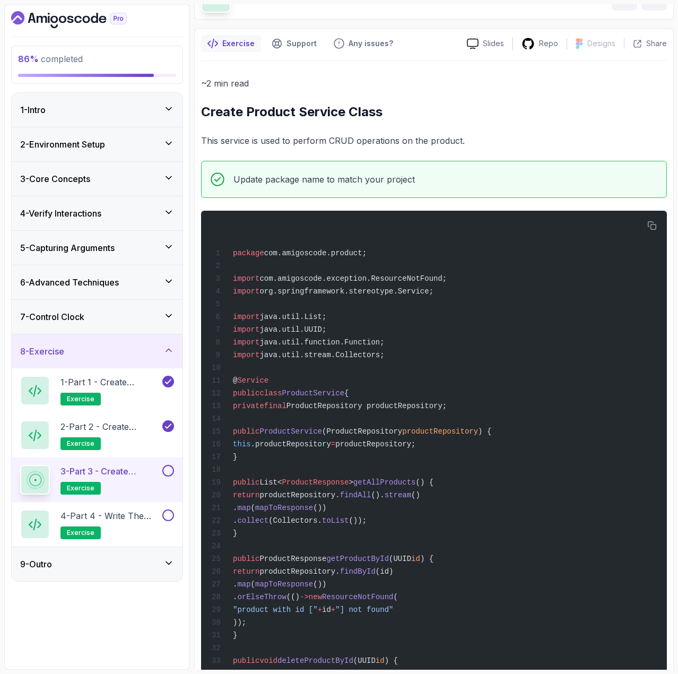
click at [122, 479] on h2 "3 - Part 3 - Create Product Service Class exercise" at bounding box center [111, 480] width 100 height 30
click at [164, 472] on button at bounding box center [168, 471] width 12 height 12
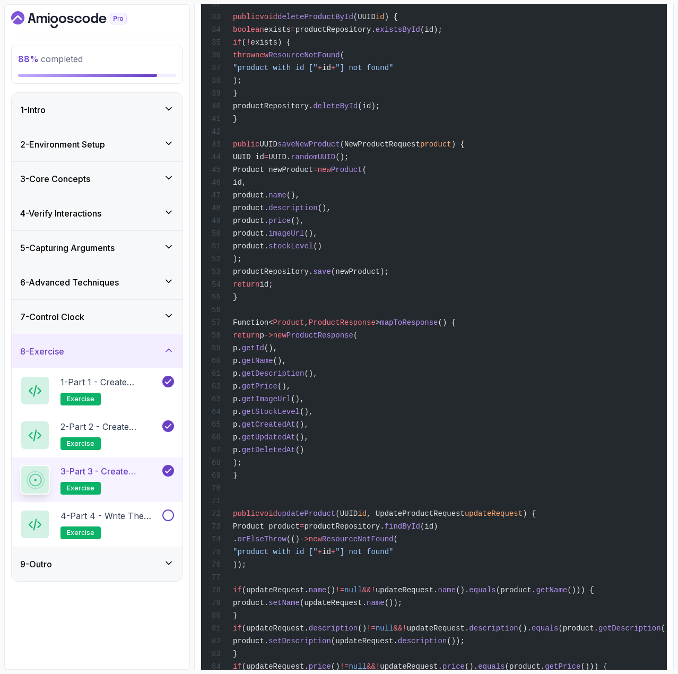
scroll to position [703, 0]
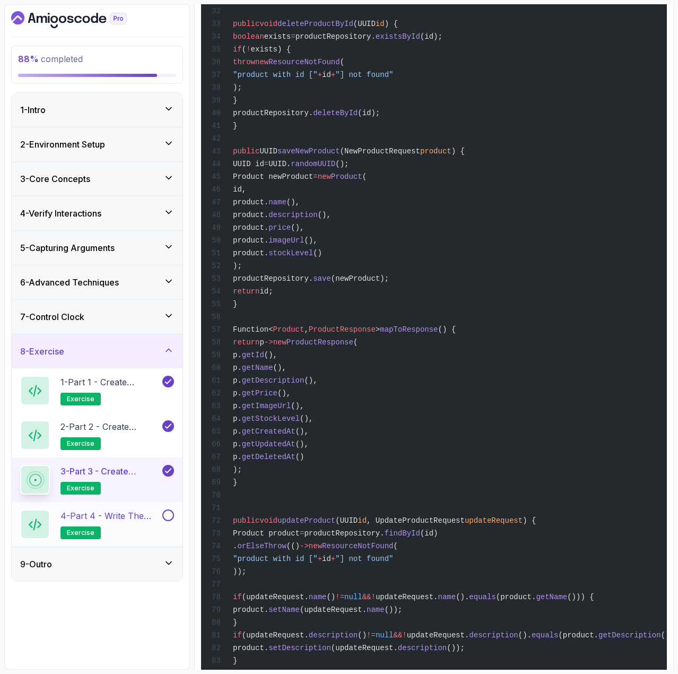
click at [134, 515] on p "4 - Part 4 - Write the tests" at bounding box center [111, 516] width 100 height 13
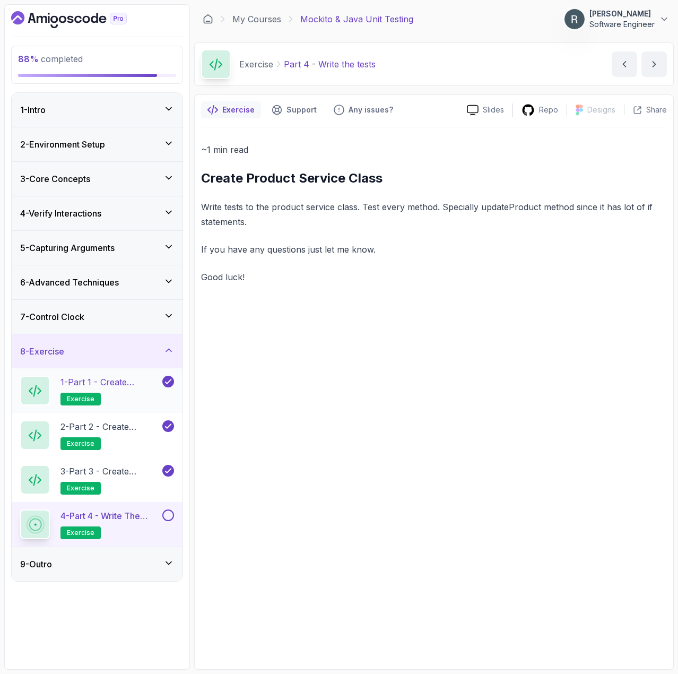
click at [144, 382] on p "1 - Part 1 - Create Product Record or Class" at bounding box center [111, 382] width 100 height 13
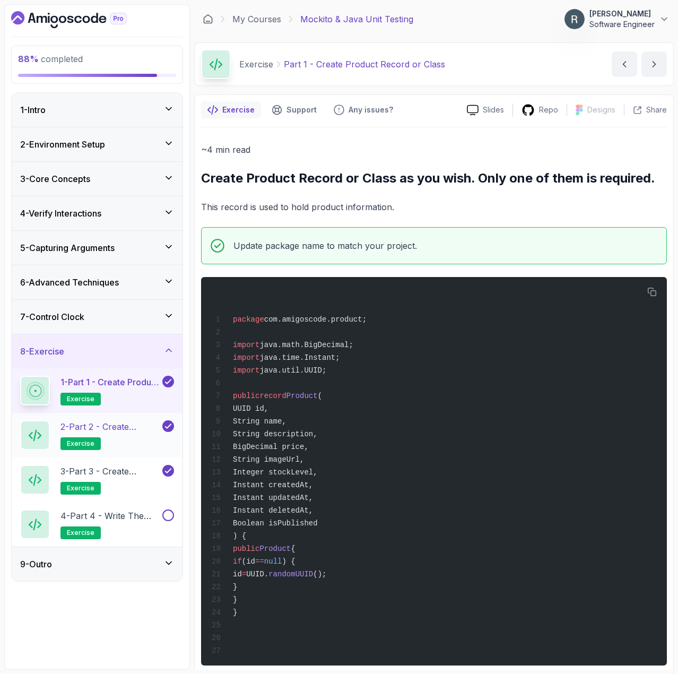
click at [126, 425] on p "2 - Part 2 - Create Product Repository Interface" at bounding box center [111, 426] width 100 height 13
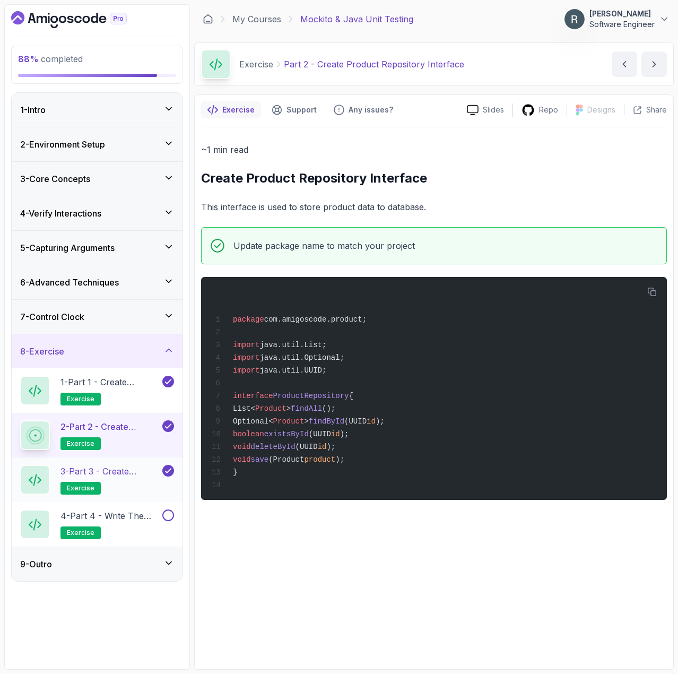
click at [107, 478] on h2 "3 - Part 3 - Create Product Service Class exercise" at bounding box center [111, 480] width 100 height 30
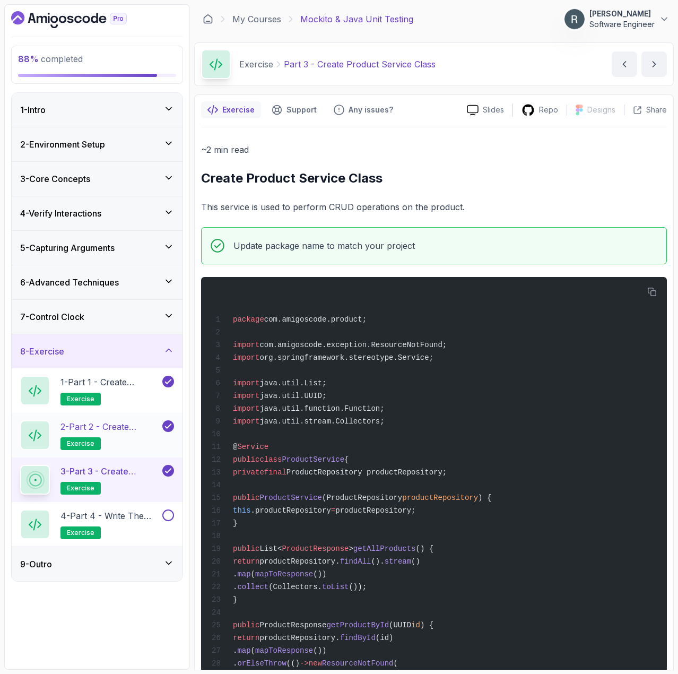
click at [134, 435] on h2 "2 - Part 2 - Create Product Repository Interface exercise" at bounding box center [111, 435] width 100 height 30
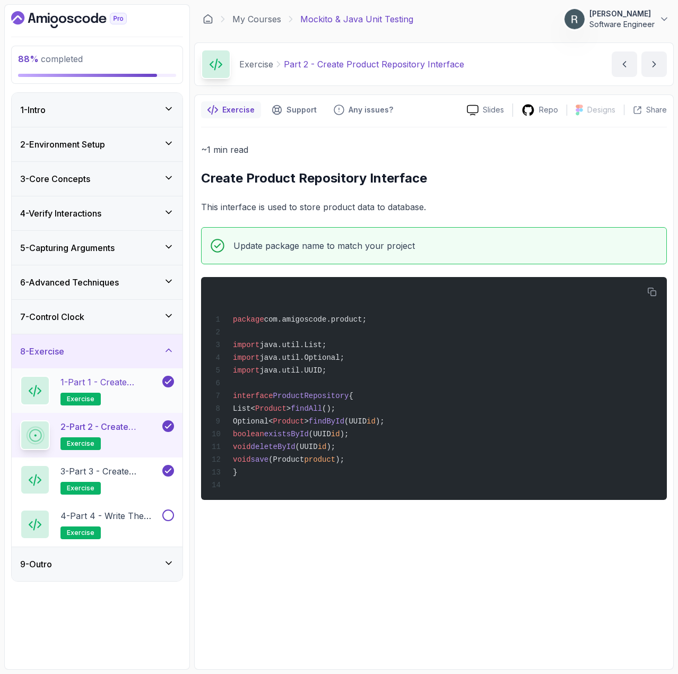
click at [145, 398] on h2 "1 - Part 1 - Create Product Record or Class exercise" at bounding box center [111, 391] width 100 height 30
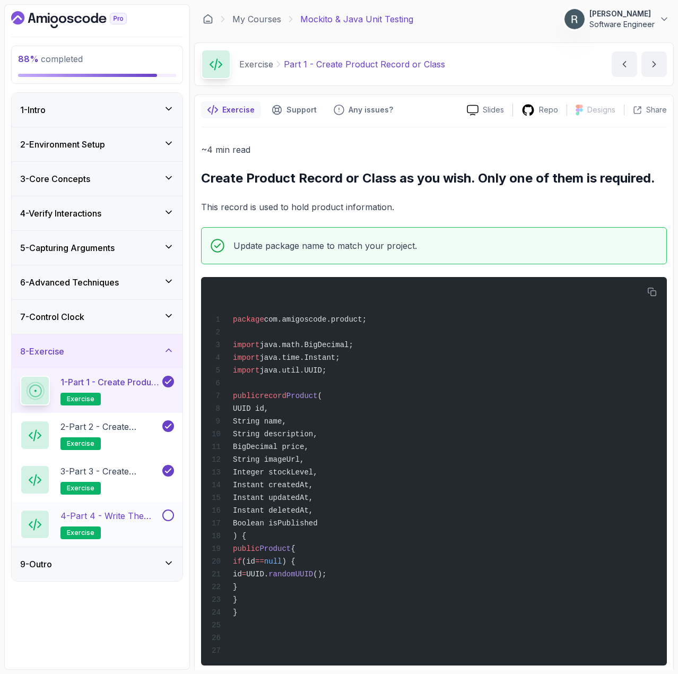
click at [173, 521] on div at bounding box center [167, 516] width 14 height 12
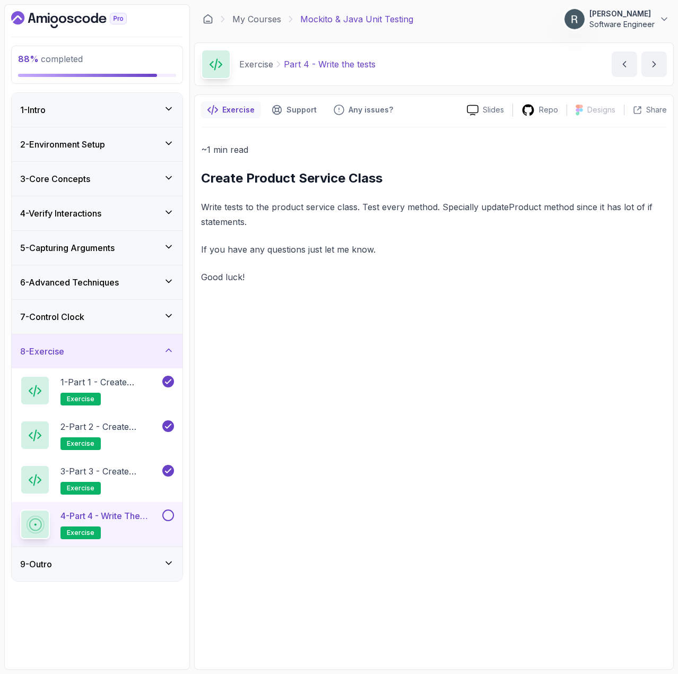
click at [167, 513] on button at bounding box center [168, 516] width 12 height 12
click at [148, 562] on div "9 - Outro" at bounding box center [97, 564] width 154 height 13
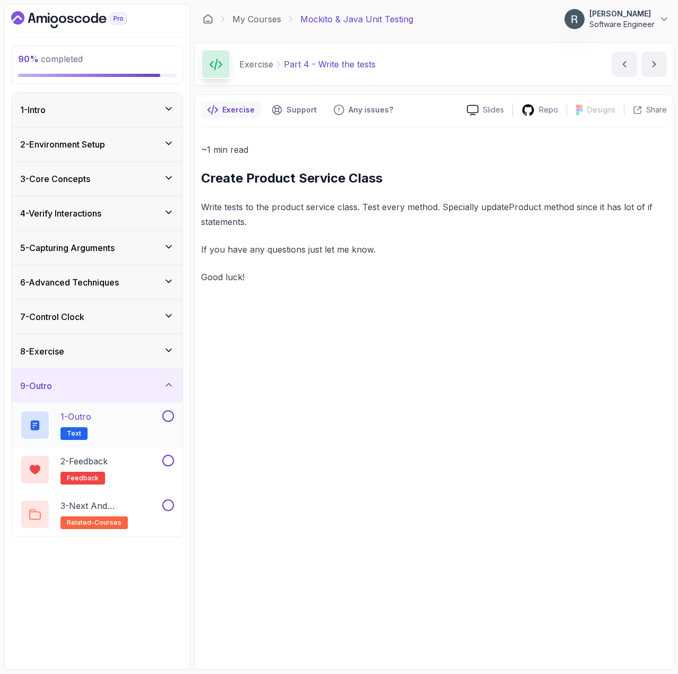
click at [132, 425] on div "1 - Outro Text" at bounding box center [90, 425] width 140 height 30
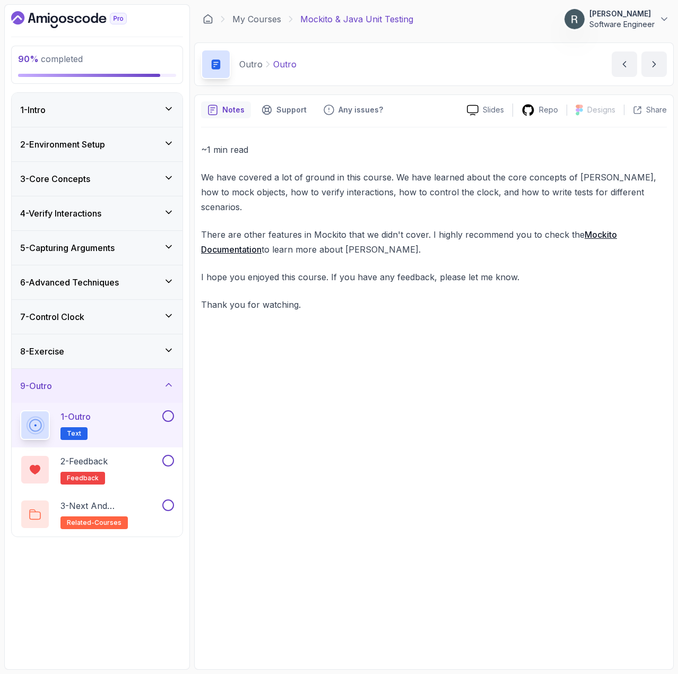
click at [170, 421] on button at bounding box center [168, 416] width 12 height 12
click at [142, 459] on div "2 - Feedback feedback" at bounding box center [90, 470] width 140 height 30
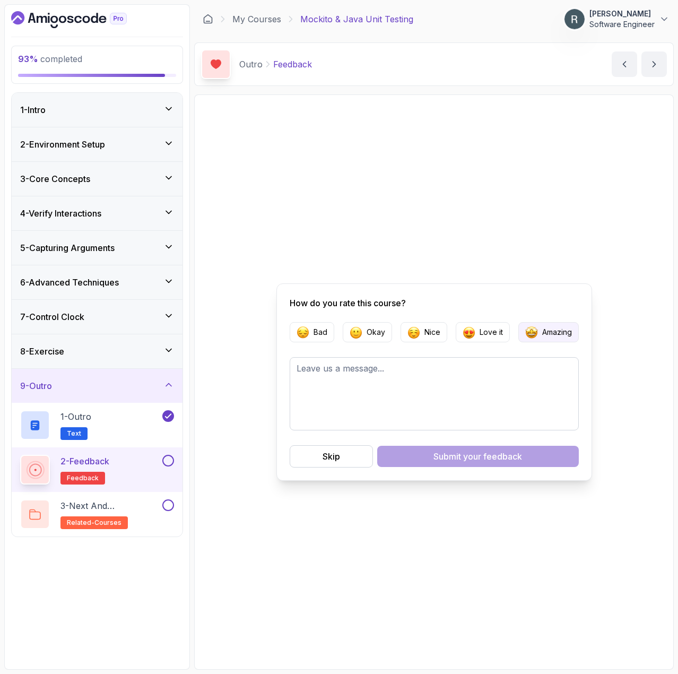
click at [532, 339] on button "Amazing" at bounding box center [549, 332] width 61 height 20
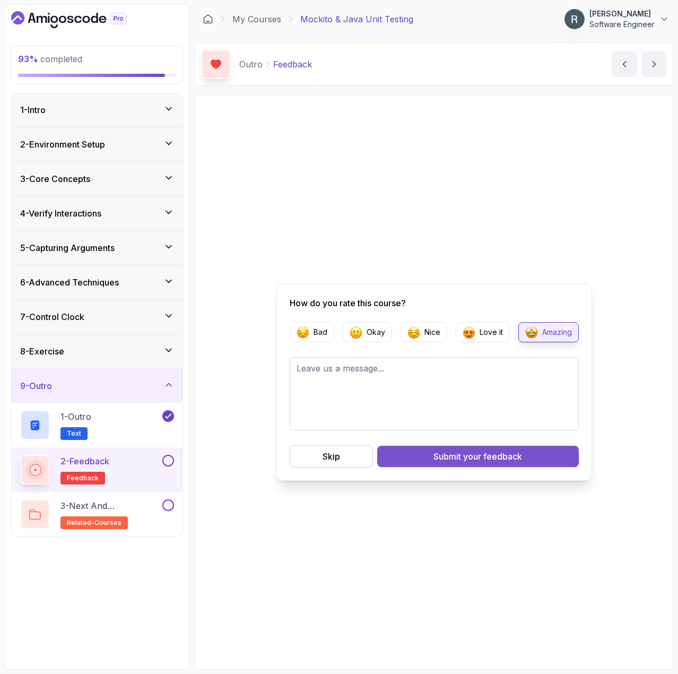
click at [478, 466] on button "Submit your feedback" at bounding box center [478, 456] width 202 height 21
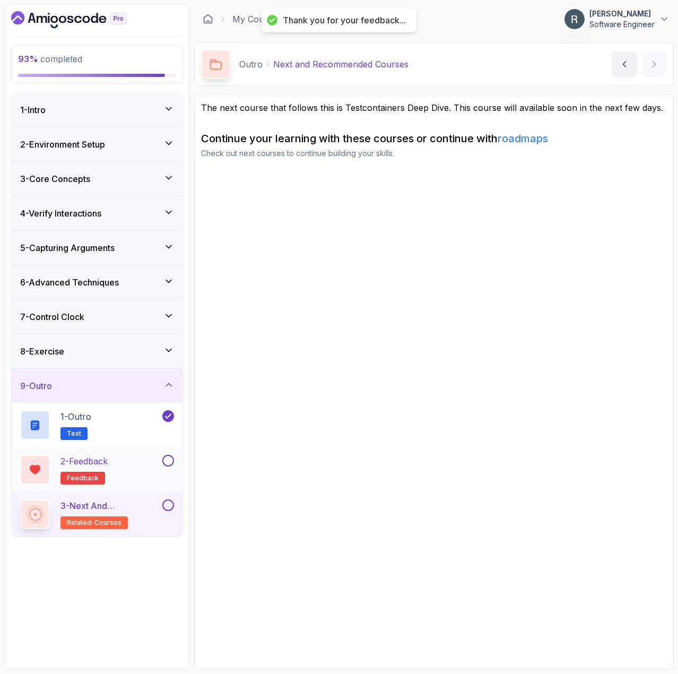
click at [166, 466] on button at bounding box center [168, 461] width 12 height 12
click at [170, 507] on button at bounding box center [168, 506] width 12 height 12
click at [136, 511] on p "3 - Next and Recommended Courses" at bounding box center [111, 506] width 100 height 13
click at [131, 376] on div "9 - Outro" at bounding box center [97, 386] width 171 height 34
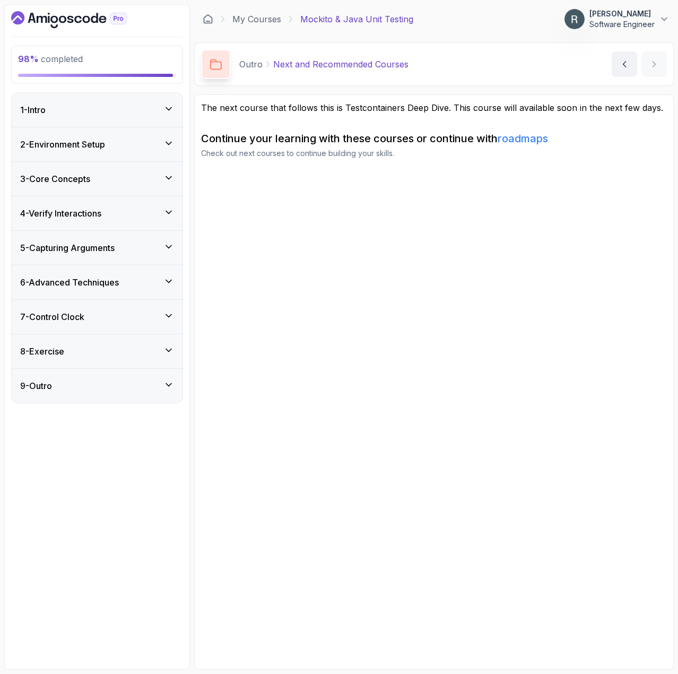
click at [142, 347] on div "8 - Exercise" at bounding box center [97, 351] width 154 height 13
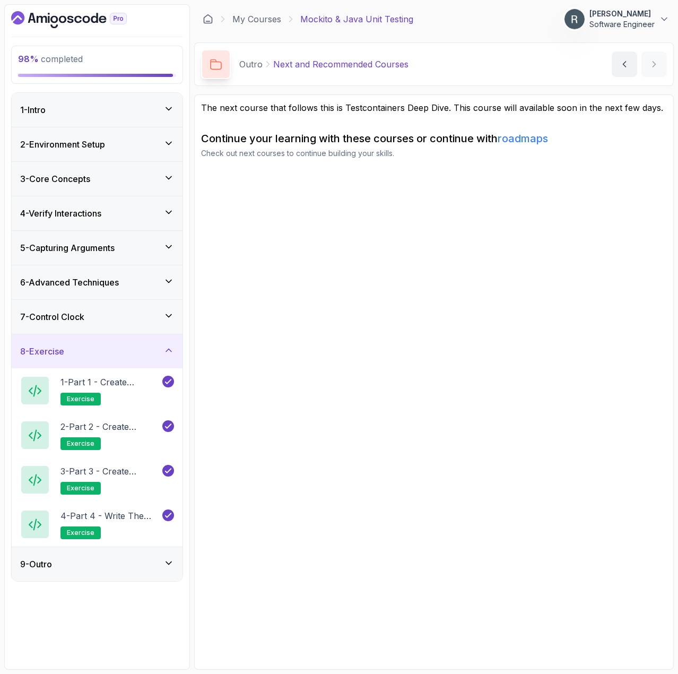
click at [142, 347] on div "8 - Exercise" at bounding box center [97, 351] width 154 height 13
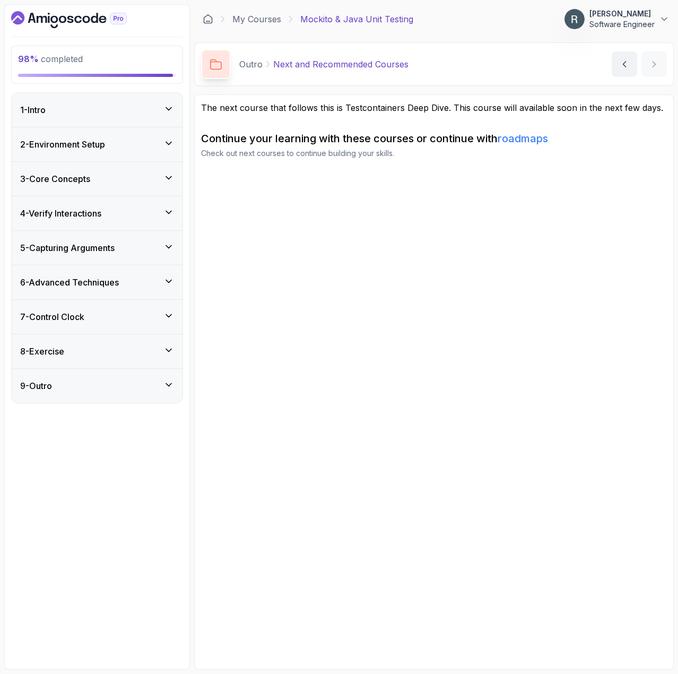
click at [144, 325] on div "7 - Control Clock" at bounding box center [97, 317] width 171 height 34
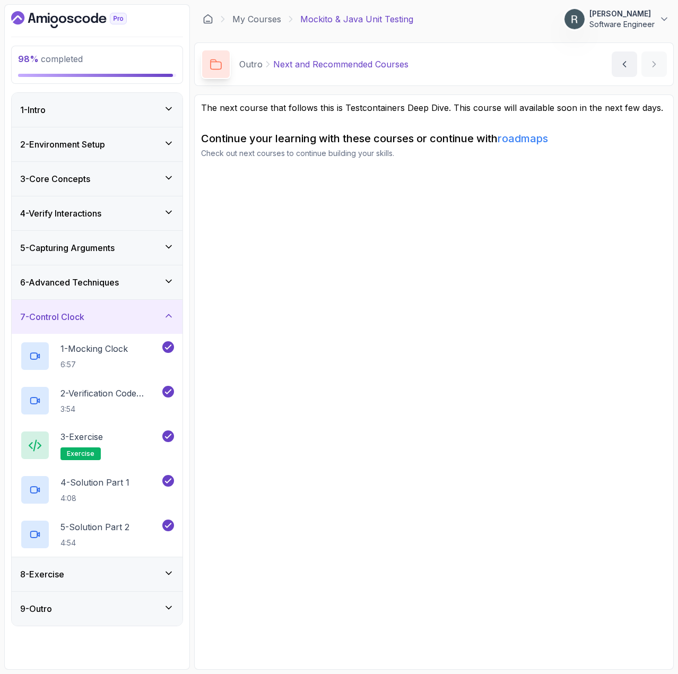
click at [148, 280] on div "6 - Advanced Techniques" at bounding box center [97, 282] width 154 height 13
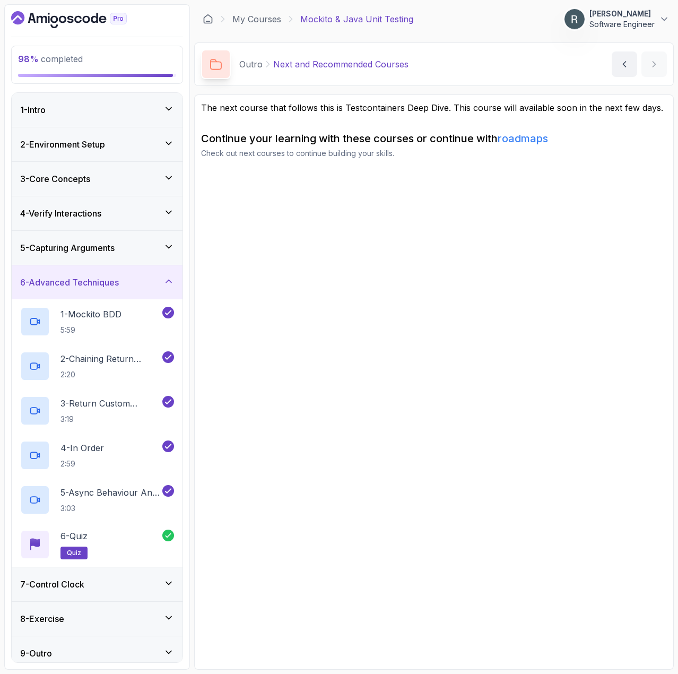
click at [155, 249] on div "5 - Capturing Arguments" at bounding box center [97, 248] width 154 height 13
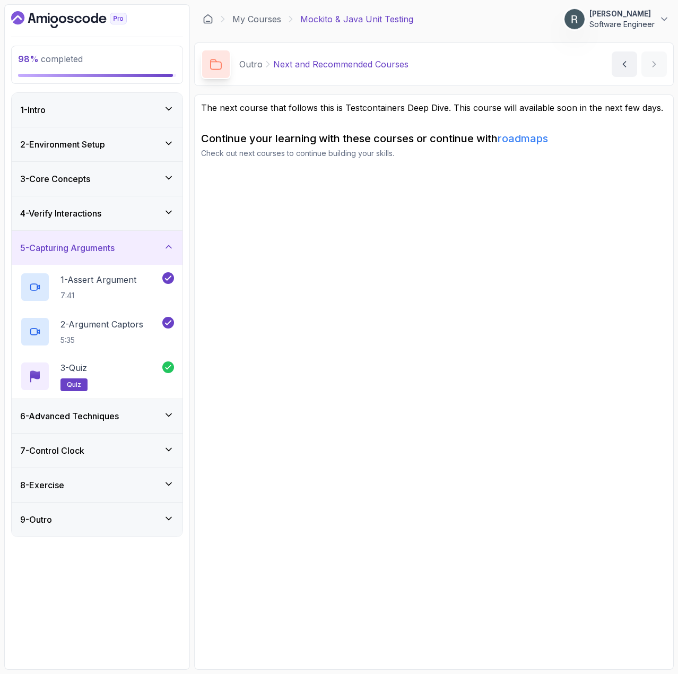
click at [161, 220] on div "4 - Verify Interactions" at bounding box center [97, 213] width 171 height 34
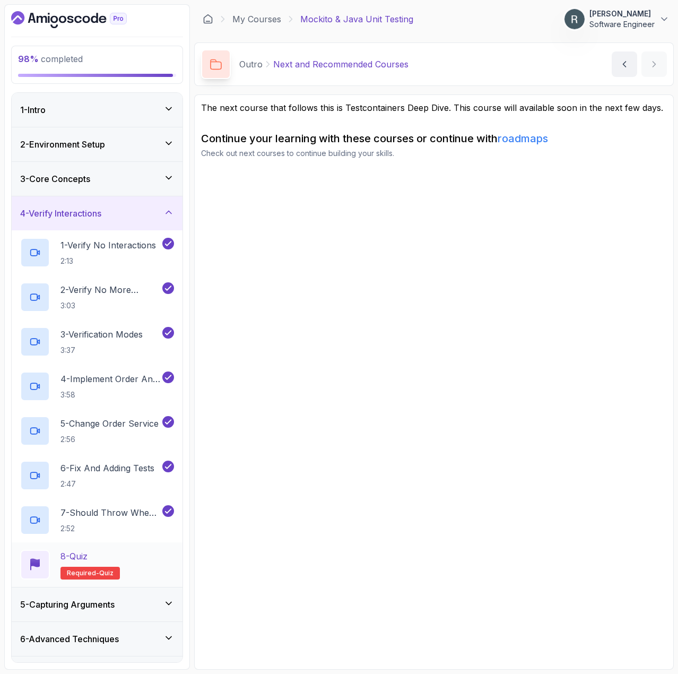
click at [149, 548] on div "8 - Quiz Required- quiz" at bounding box center [97, 565] width 171 height 45
click at [147, 561] on div "8 - Quiz Required- quiz" at bounding box center [97, 565] width 154 height 30
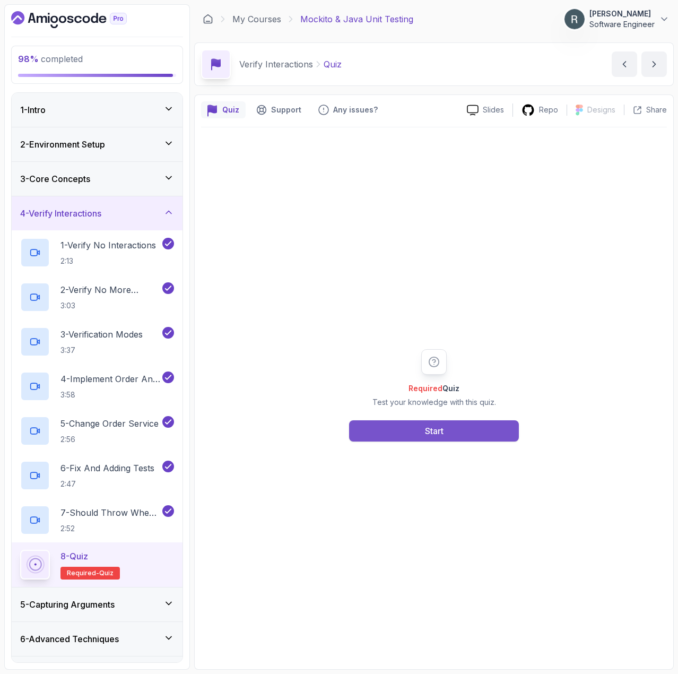
click at [425, 425] on div "Start" at bounding box center [434, 431] width 19 height 13
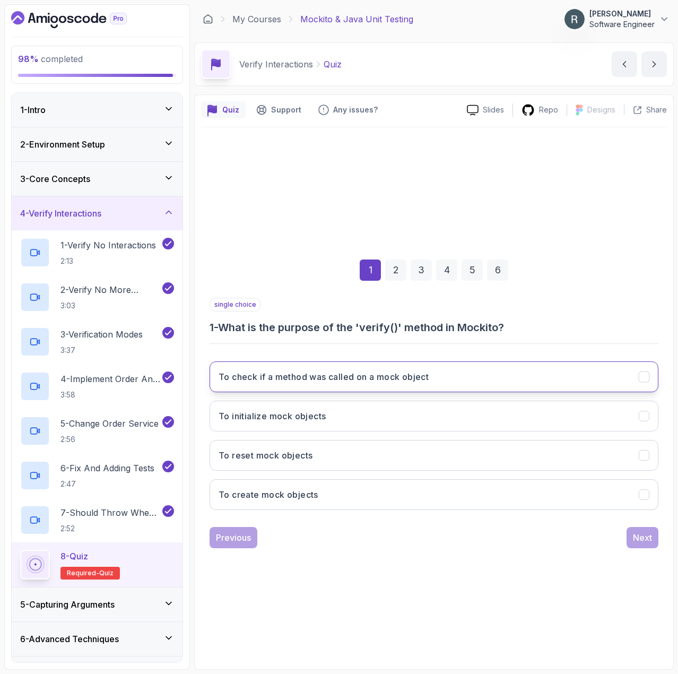
click at [406, 387] on button "To check if a method was called on a mock object" at bounding box center [434, 377] width 449 height 31
click at [645, 544] on button "Next" at bounding box center [643, 537] width 32 height 21
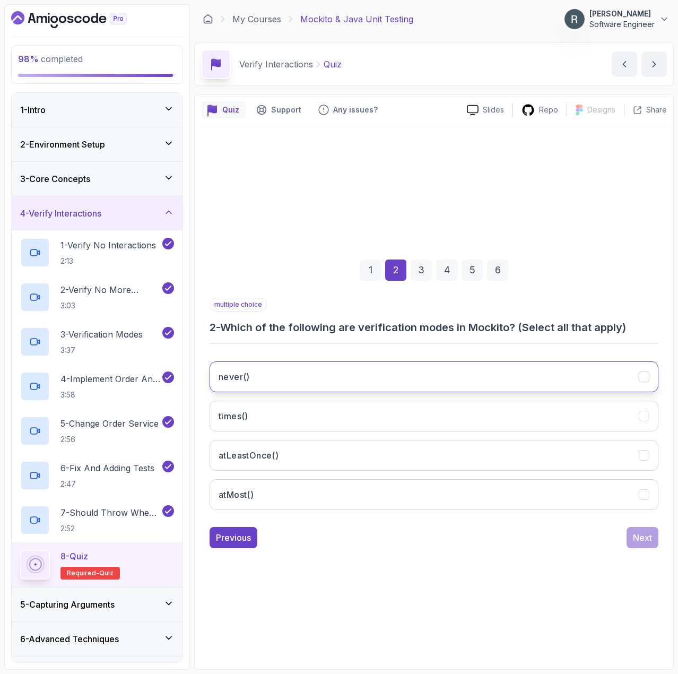
click at [440, 377] on button "never()" at bounding box center [434, 377] width 449 height 31
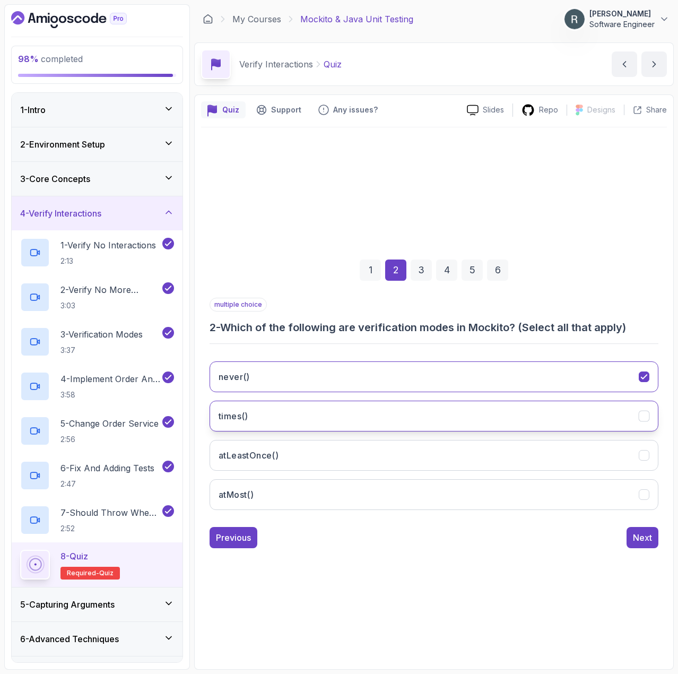
click at [428, 402] on button "times()" at bounding box center [434, 416] width 449 height 31
drag, startPoint x: 413, startPoint y: 446, endPoint x: 403, endPoint y: 467, distance: 23.3
click at [413, 446] on button "atLeastOnce()" at bounding box center [434, 455] width 449 height 31
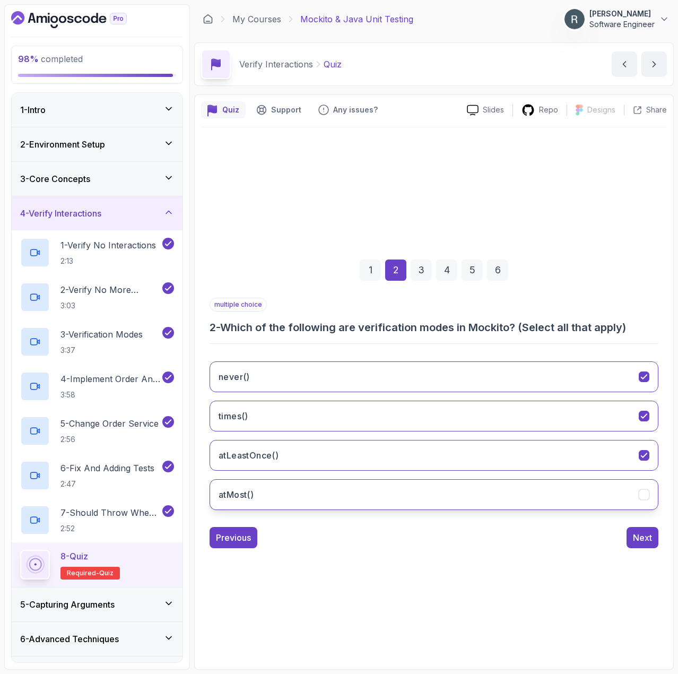
click at [405, 499] on button "atMost()" at bounding box center [434, 494] width 449 height 31
click at [650, 536] on div "Next" at bounding box center [642, 537] width 19 height 13
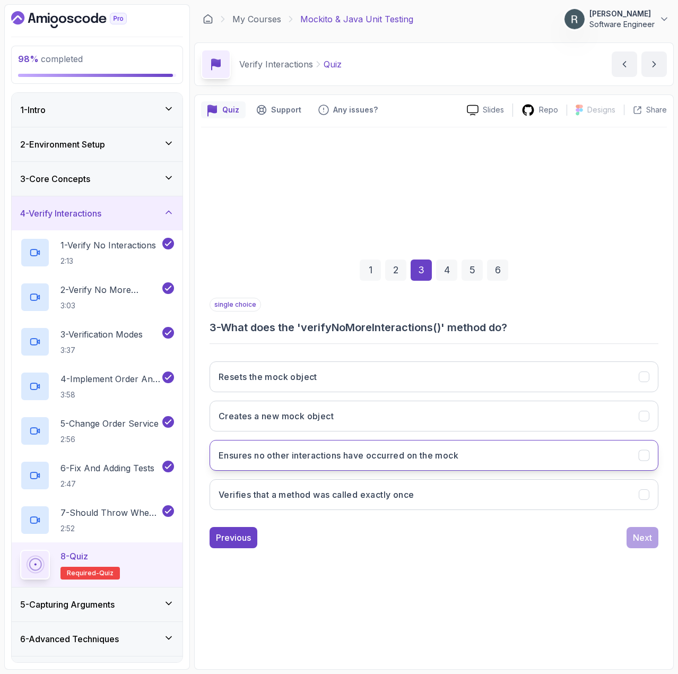
click at [535, 460] on button "Ensures no other interactions have occurred on the mock" at bounding box center [434, 455] width 449 height 31
click at [646, 536] on div "Next" at bounding box center [642, 537] width 19 height 13
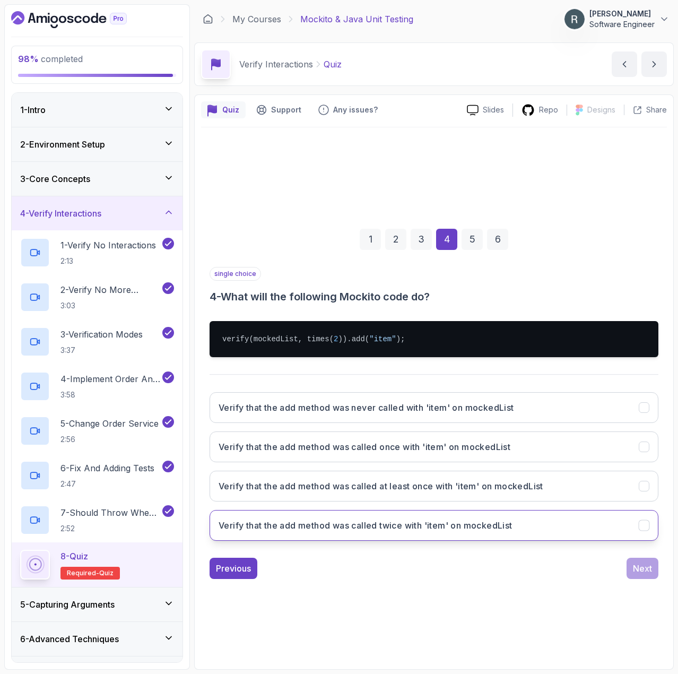
click at [523, 533] on button "Verify that the add method was called twice with 'item' on mockedList" at bounding box center [434, 525] width 449 height 31
click at [644, 572] on div "Next" at bounding box center [642, 568] width 19 height 13
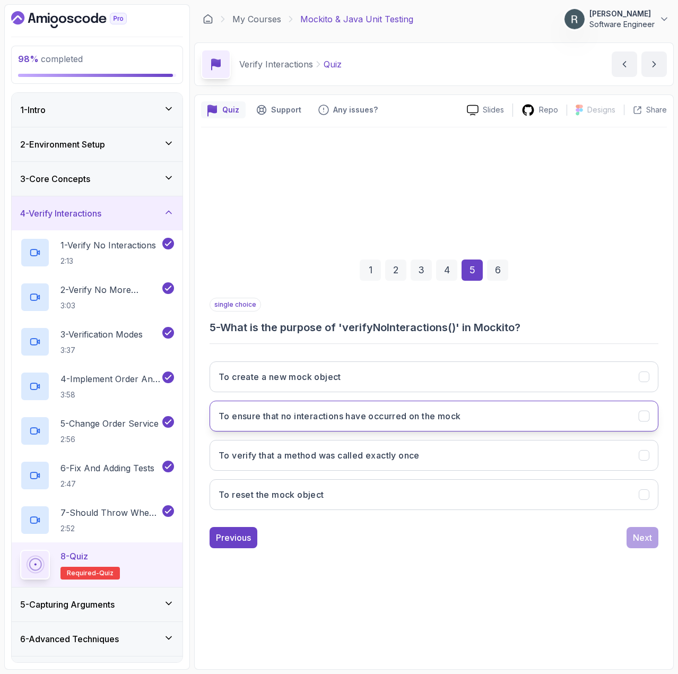
click at [539, 420] on button "To ensure that no interactions have occurred on the mock" at bounding box center [434, 416] width 449 height 31
click at [642, 536] on div "Next" at bounding box center [642, 537] width 19 height 13
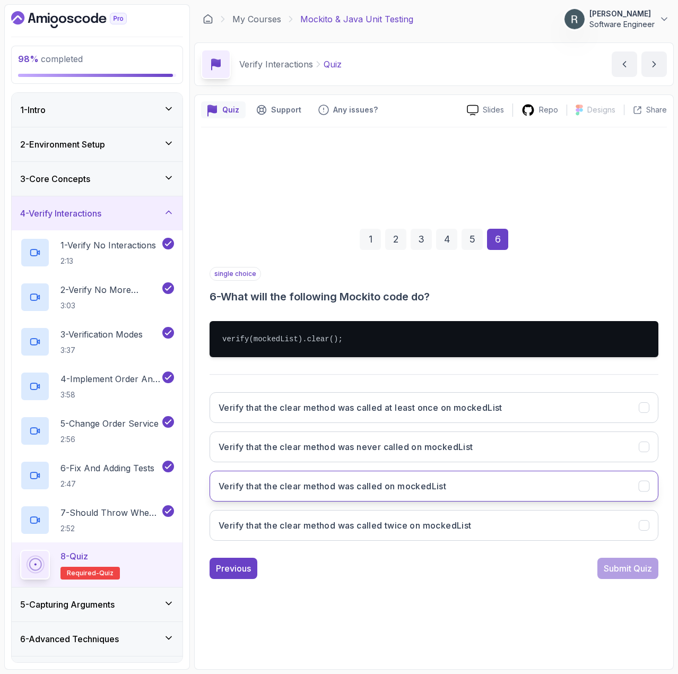
click at [571, 496] on button "Verify that the clear method was called on mockedList" at bounding box center [434, 486] width 449 height 31
click at [623, 574] on div "Submit Quiz" at bounding box center [628, 568] width 48 height 13
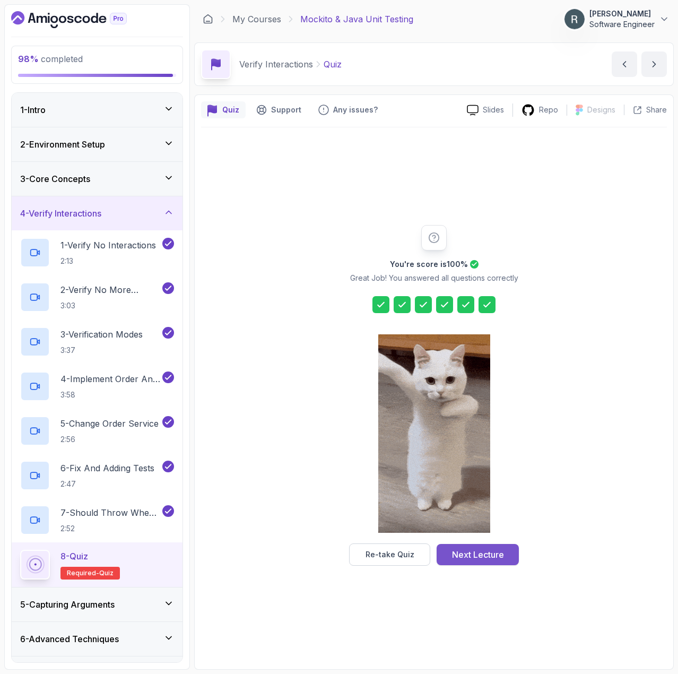
click at [491, 561] on button "Next Lecture" at bounding box center [478, 554] width 82 height 21
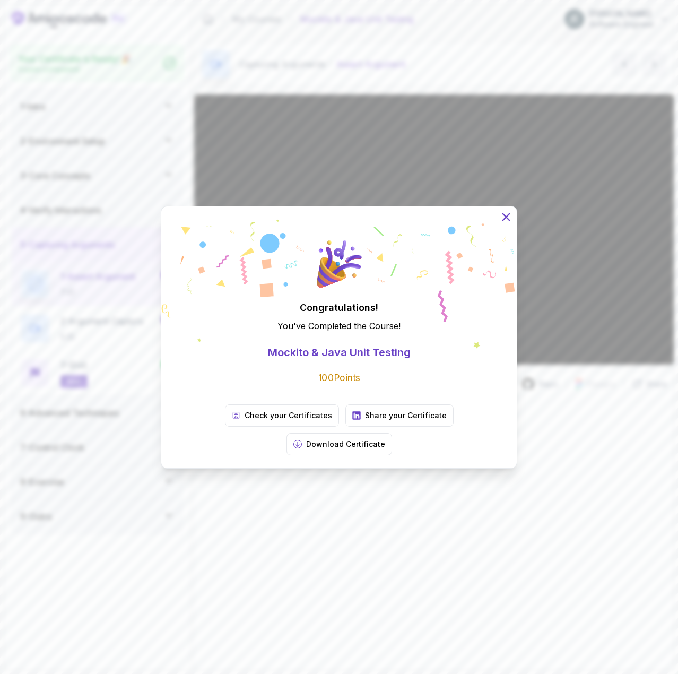
click at [508, 223] on icon at bounding box center [507, 217] width 14 height 14
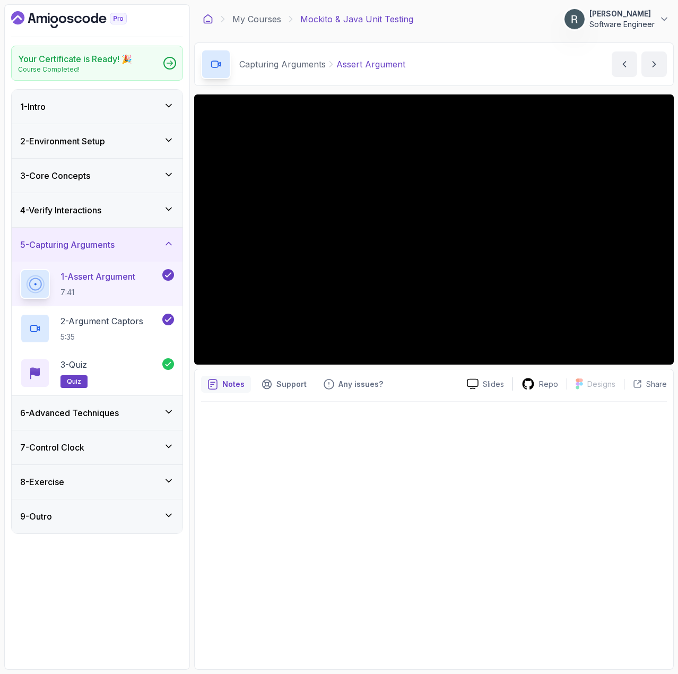
click at [211, 16] on icon at bounding box center [208, 19] width 11 height 11
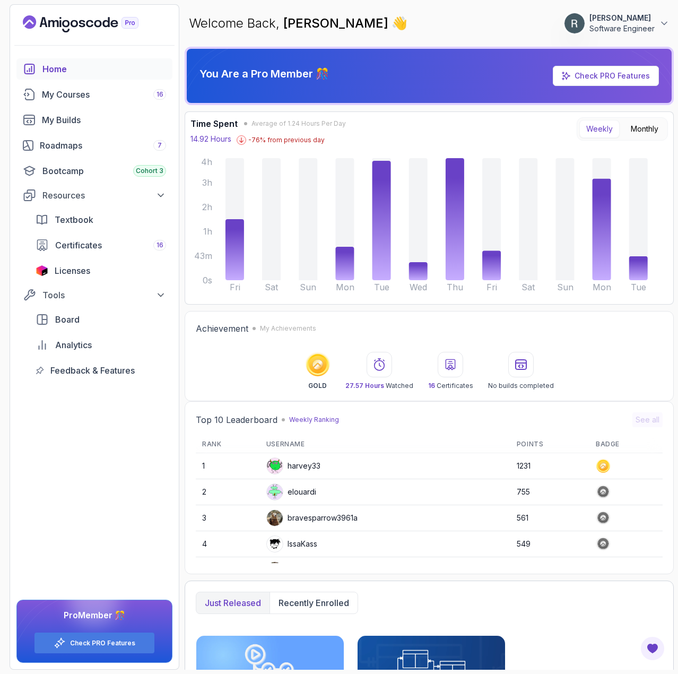
click at [663, 16] on button "[PERSON_NAME] Software Engineer" at bounding box center [617, 23] width 106 height 21
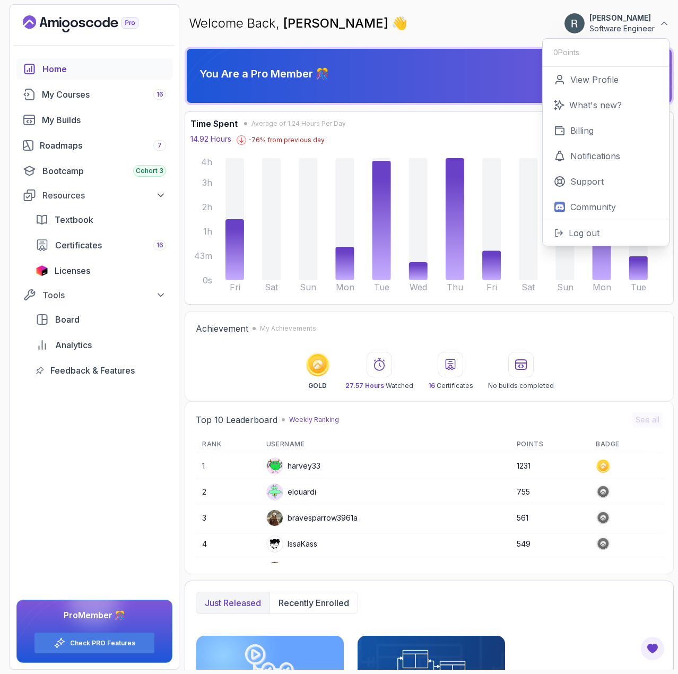
click at [662, 16] on button "[PERSON_NAME] Software Engineer" at bounding box center [617, 23] width 106 height 21
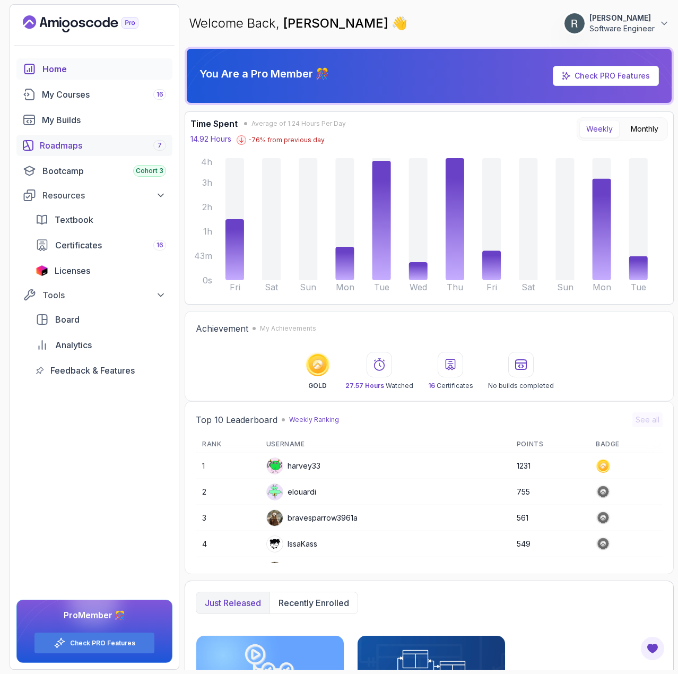
click at [89, 147] on div "Roadmaps 7" at bounding box center [103, 145] width 126 height 13
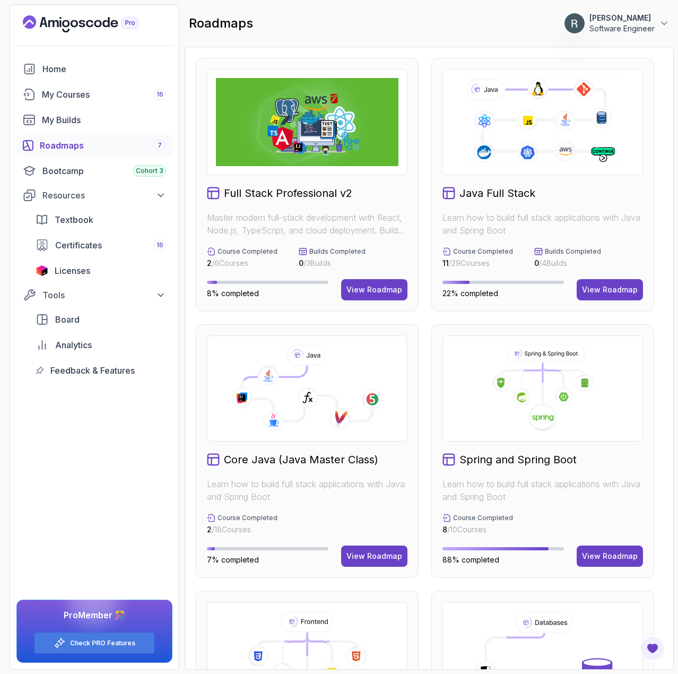
scroll to position [452, 0]
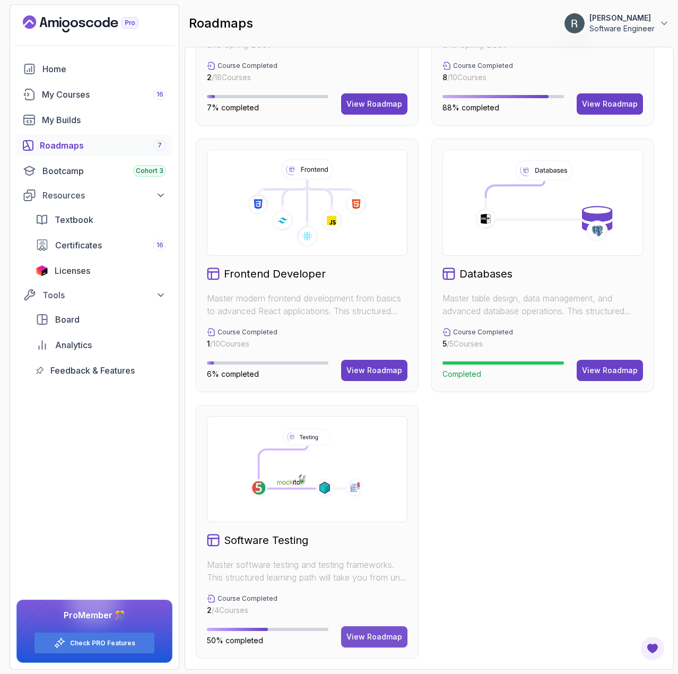
click at [388, 635] on div "View Roadmap" at bounding box center [375, 637] width 56 height 11
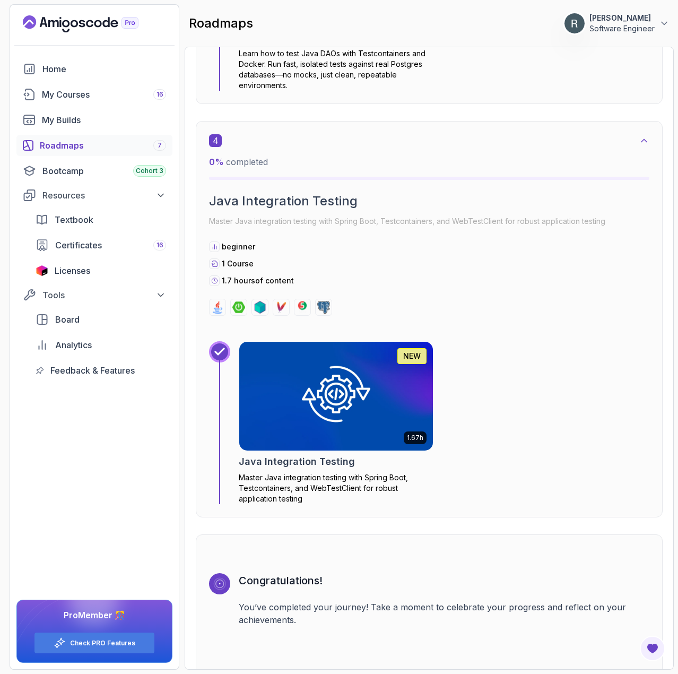
scroll to position [1444, 0]
